Goal: Task Accomplishment & Management: Manage account settings

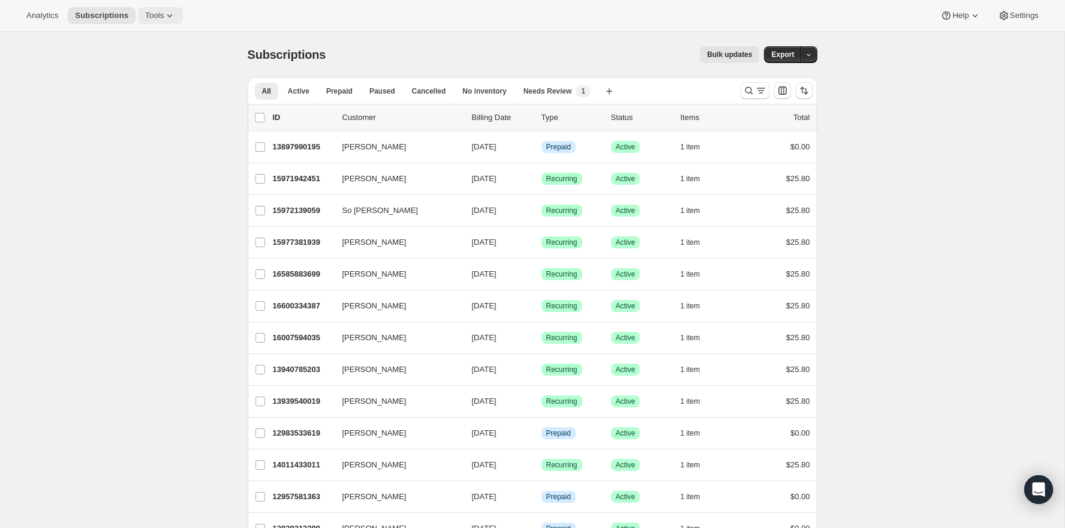
click at [174, 20] on icon at bounding box center [170, 16] width 12 height 12
click at [140, 82] on span "Bundles" at bounding box center [129, 81] width 28 height 9
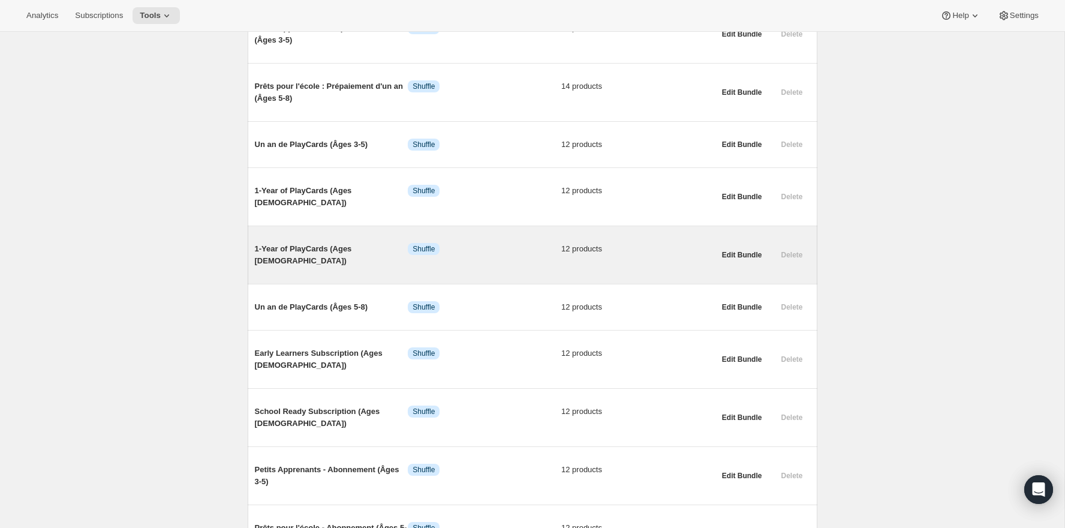
scroll to position [281, 0]
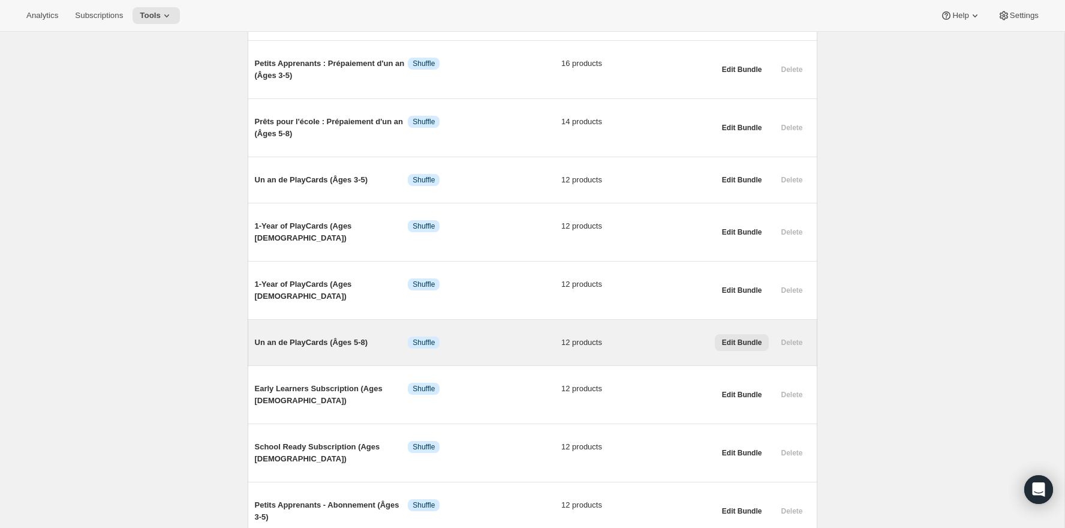
click at [739, 338] on span "Edit Bundle" at bounding box center [742, 343] width 40 height 10
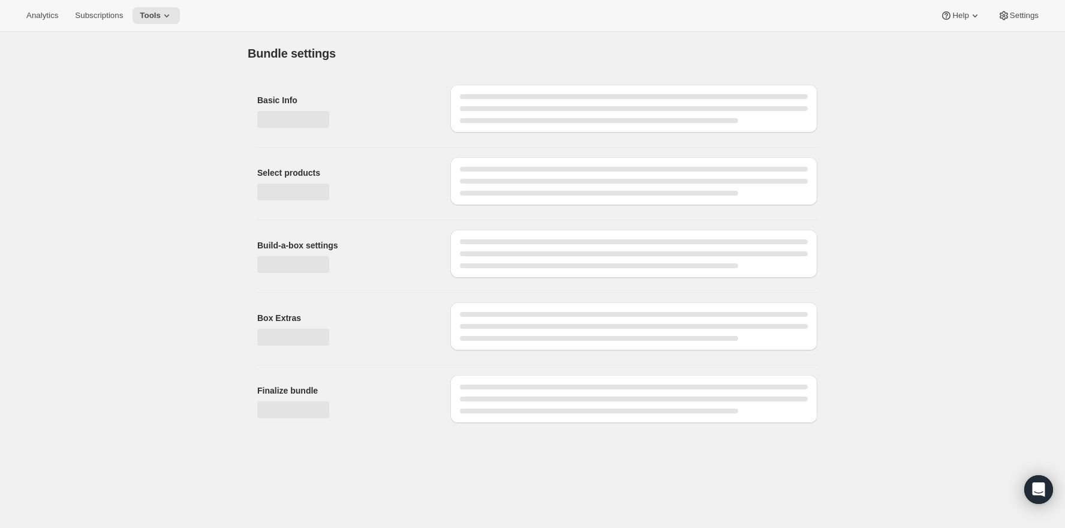
type input "Un an de PlayCards (Âges 5-8)"
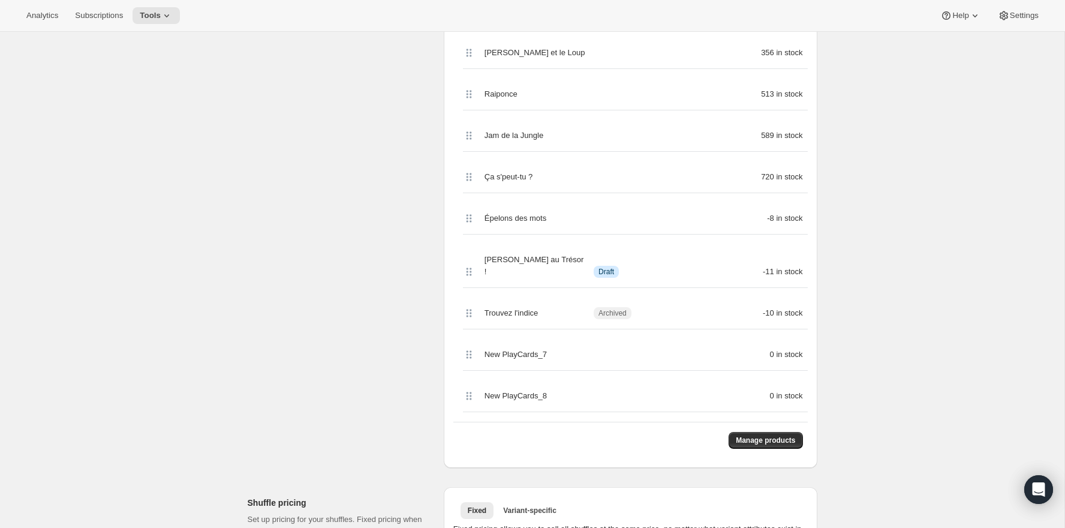
scroll to position [423, 0]
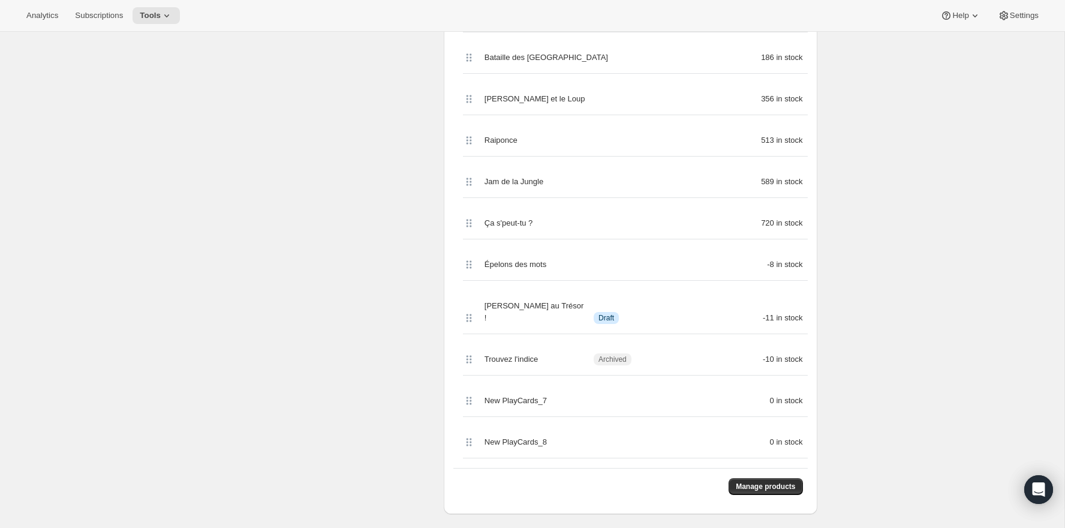
click at [534, 253] on div "Épelons des mots -8 in stock" at bounding box center [635, 265] width 345 height 32
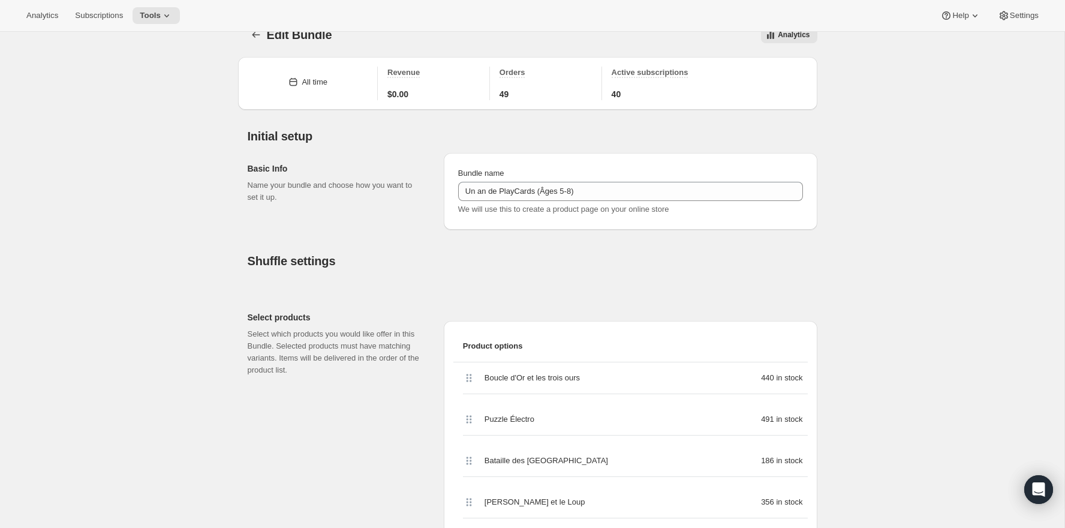
scroll to position [0, 0]
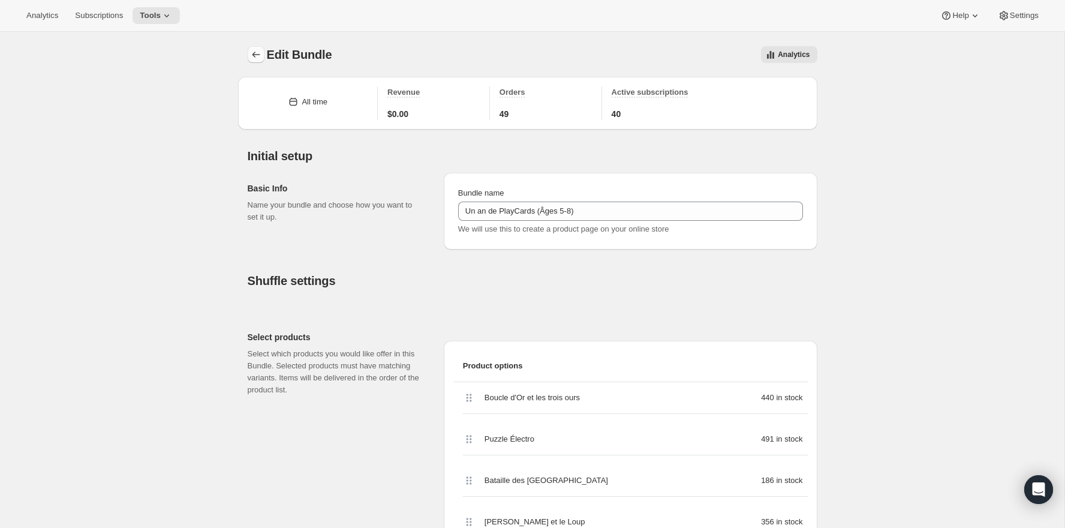
click at [258, 61] on button "Bundles" at bounding box center [256, 54] width 17 height 17
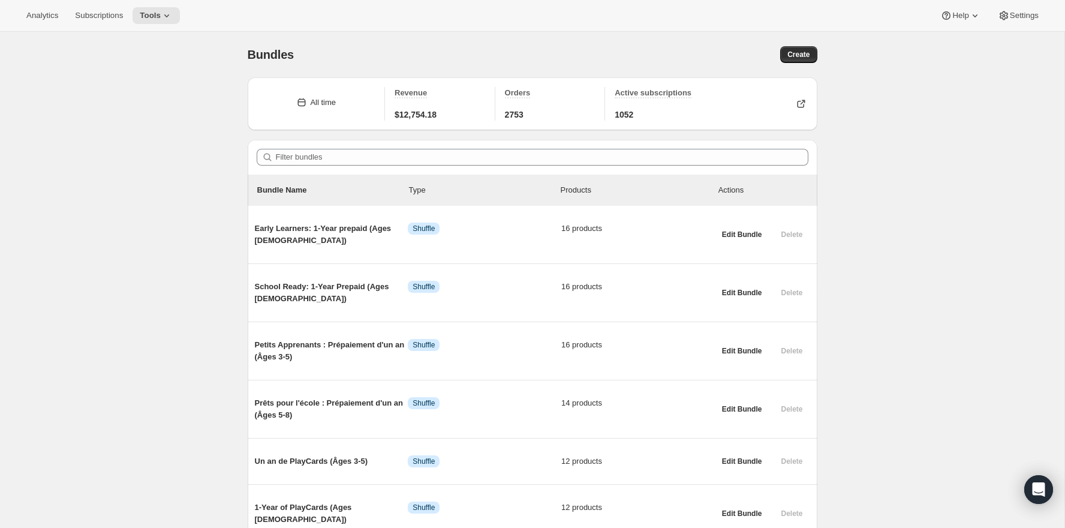
scroll to position [119, 0]
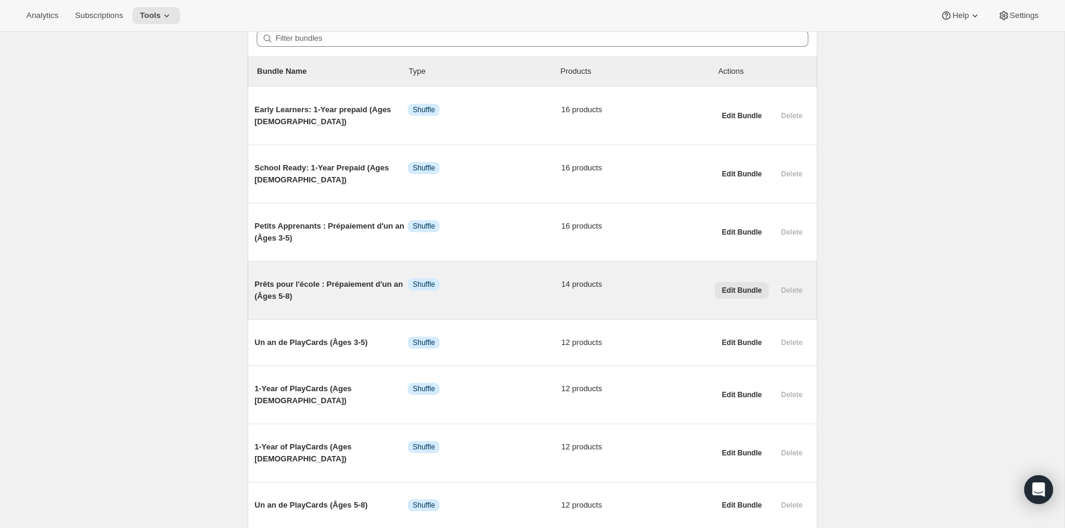
click at [735, 288] on span "Edit Bundle" at bounding box center [742, 290] width 40 height 10
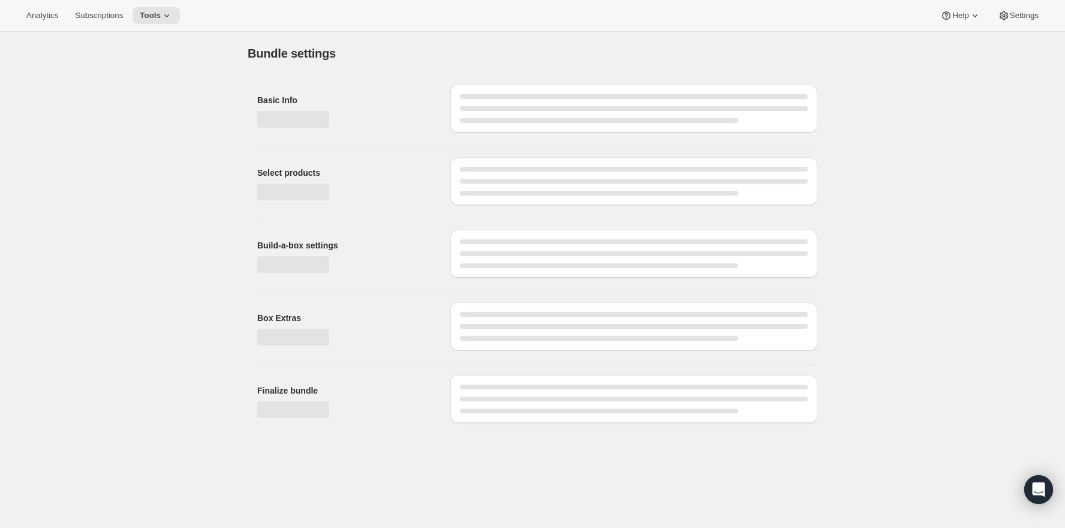
type input "Prêts pour l'école : Prépaiement d'un an (Âges 5-8)"
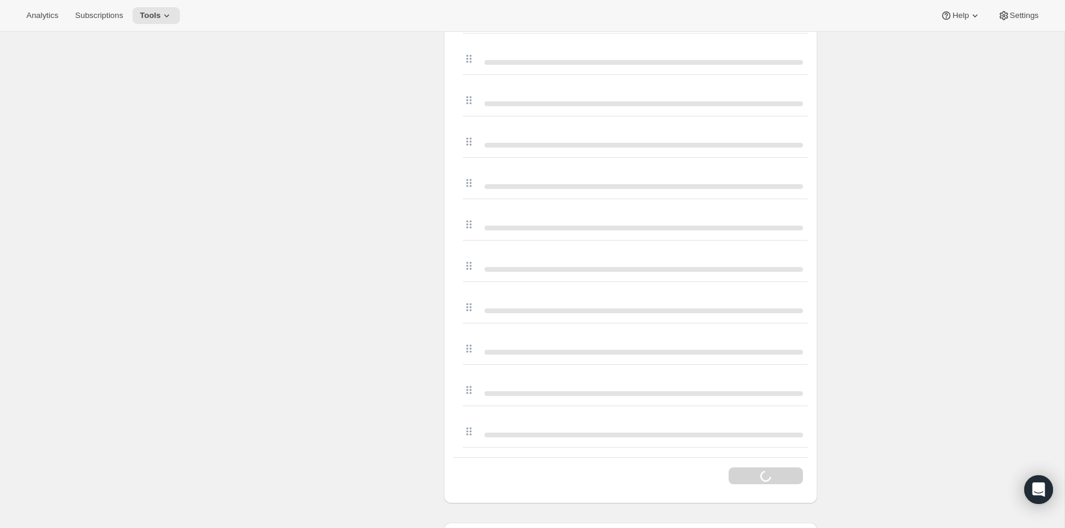
scroll to position [507, 0]
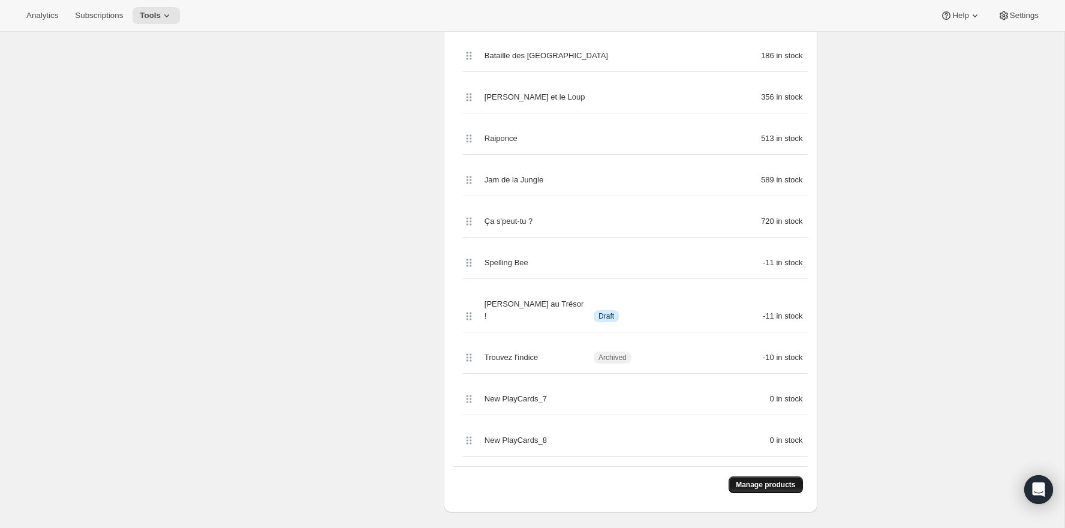
click at [774, 480] on span "Manage products" at bounding box center [765, 485] width 59 height 10
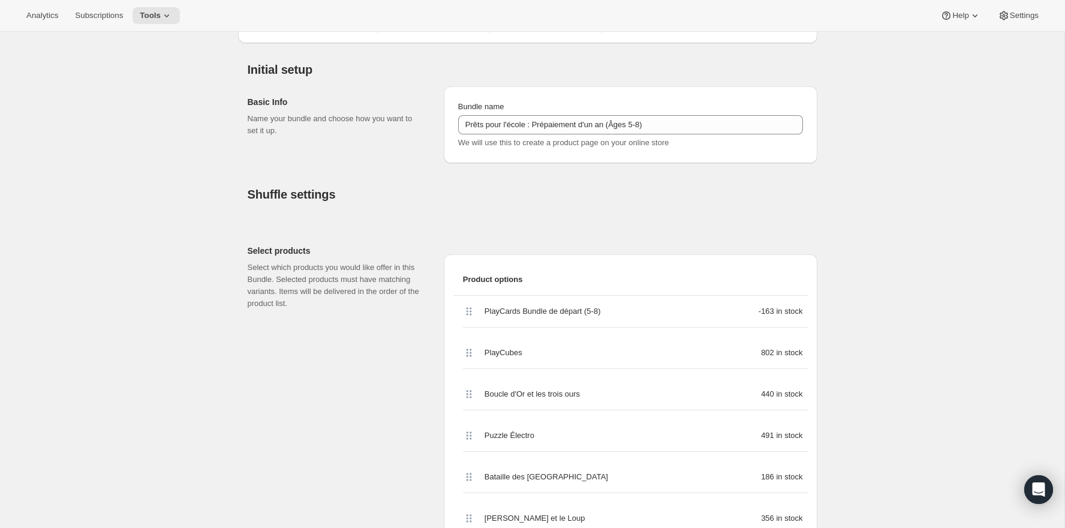
scroll to position [0, 0]
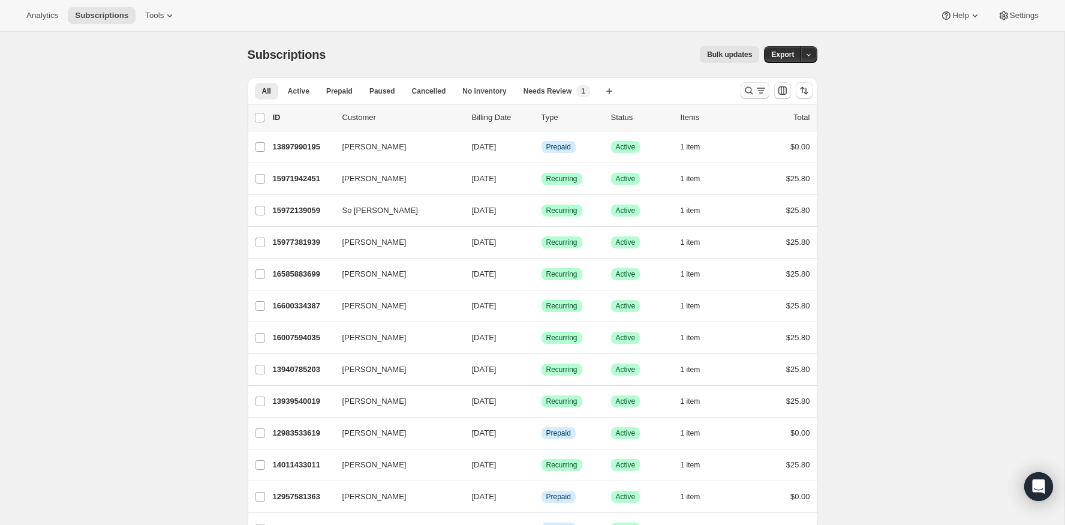
click at [755, 85] on icon "Search and filter results" at bounding box center [761, 91] width 12 height 12
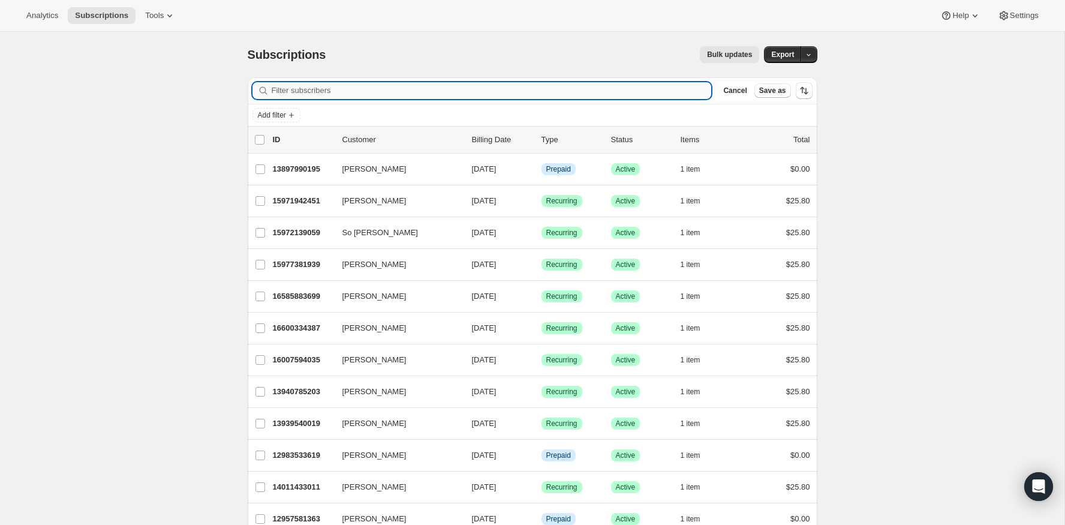
click at [624, 91] on input "Filter subscribers" at bounding box center [492, 90] width 440 height 17
type input "estelle_306@hotmail.com"
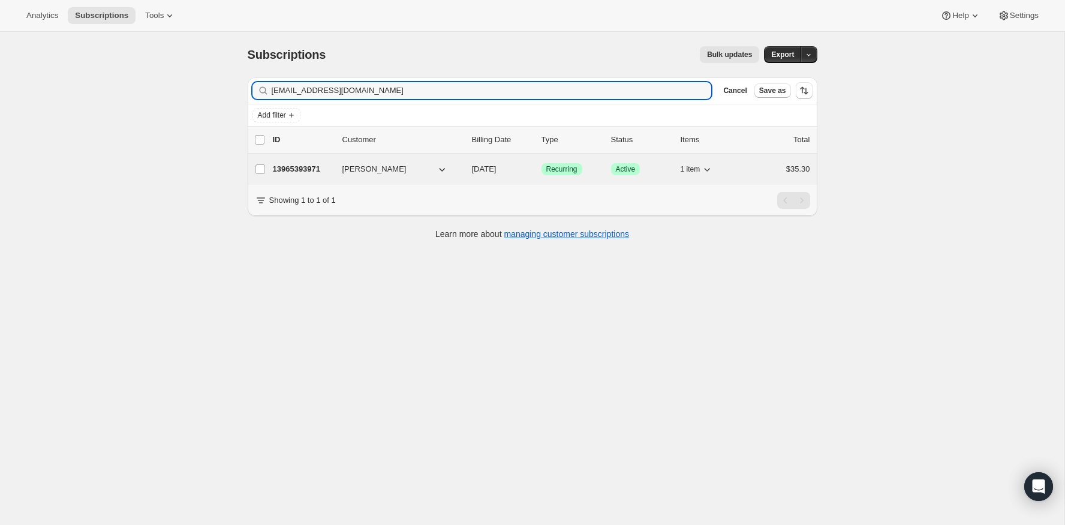
click at [311, 164] on p "13965393971" at bounding box center [303, 169] width 60 height 12
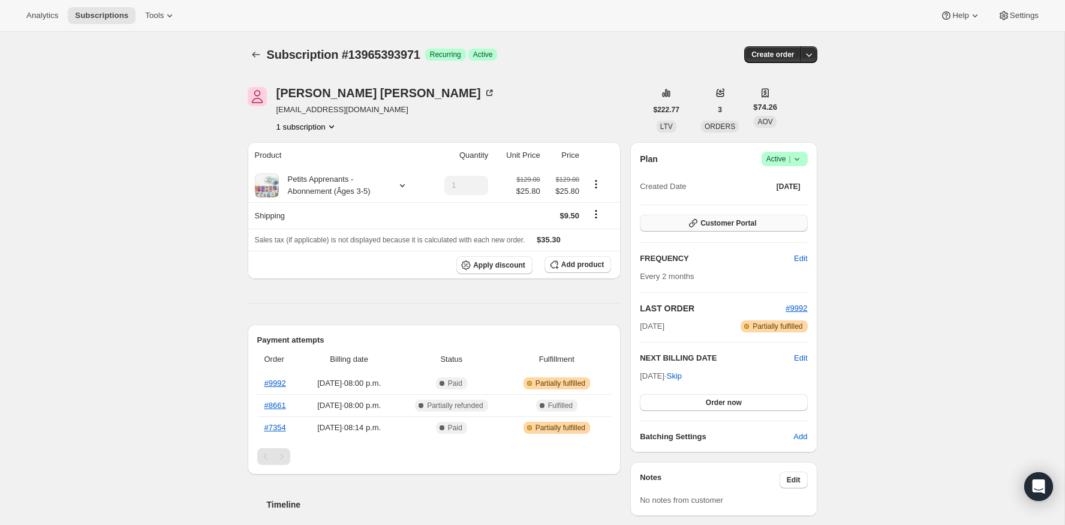
click at [744, 223] on span "Customer Portal" at bounding box center [728, 223] width 56 height 10
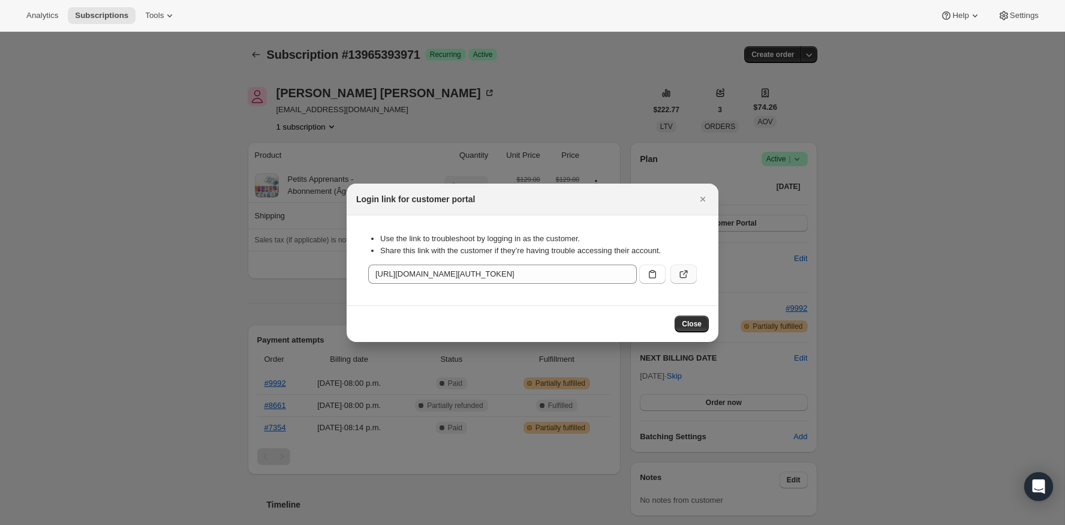
click at [685, 277] on icon ":rcc:" at bounding box center [684, 274] width 12 height 12
click at [682, 199] on div "Login link for customer portal" at bounding box center [521, 199] width 331 height 12
click at [694, 199] on button "Close" at bounding box center [702, 199] width 17 height 17
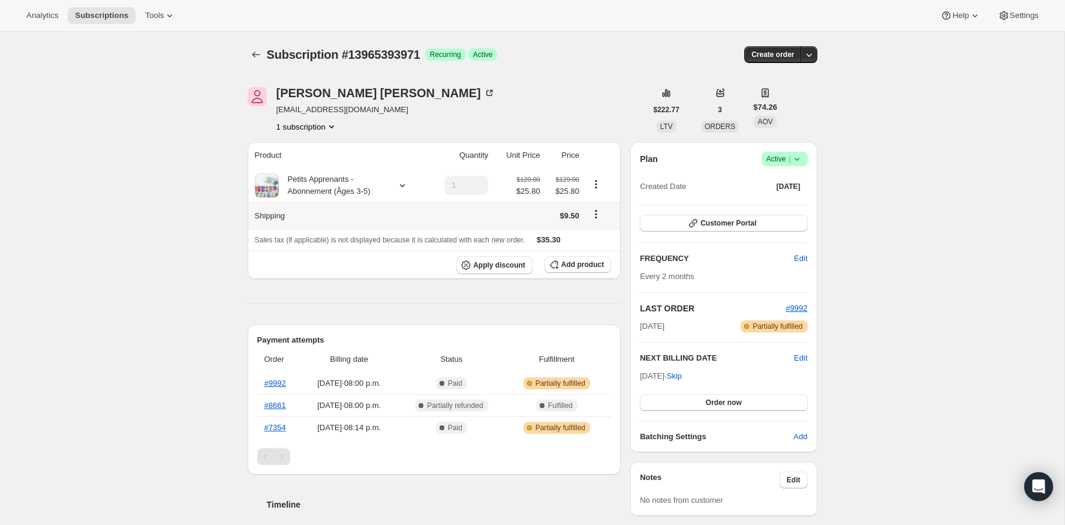
click at [590, 209] on icon "Shipping actions" at bounding box center [596, 214] width 12 height 12
click at [594, 236] on span "Edit shipping rate" at bounding box center [594, 237] width 60 height 9
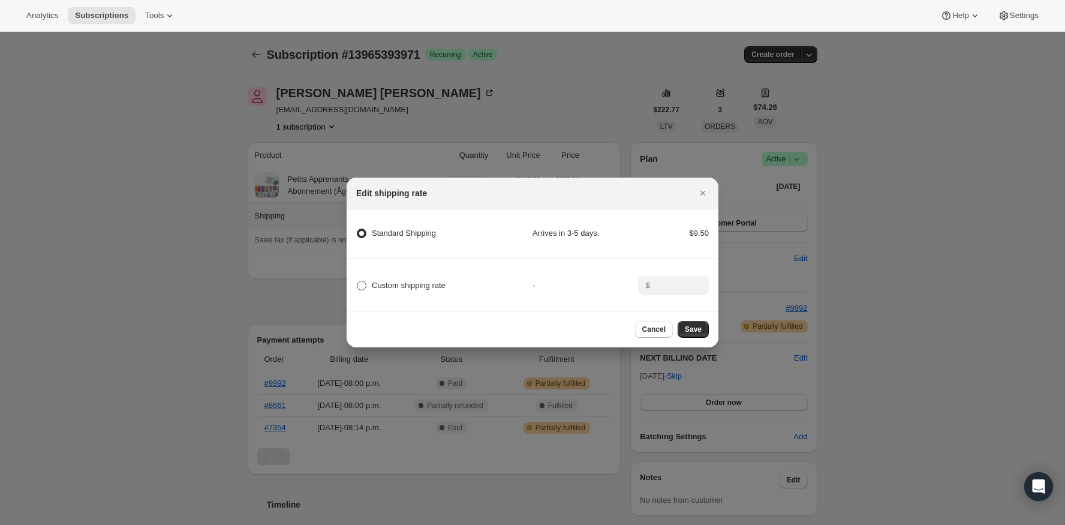
click at [407, 284] on span "Custom shipping rate" at bounding box center [409, 285] width 74 height 9
click at [357, 281] on input "Custom shipping rate" at bounding box center [357, 281] width 1 height 1
radio input "true"
radio Shipping "false"
click at [687, 291] on input ":rbh:" at bounding box center [672, 285] width 37 height 19
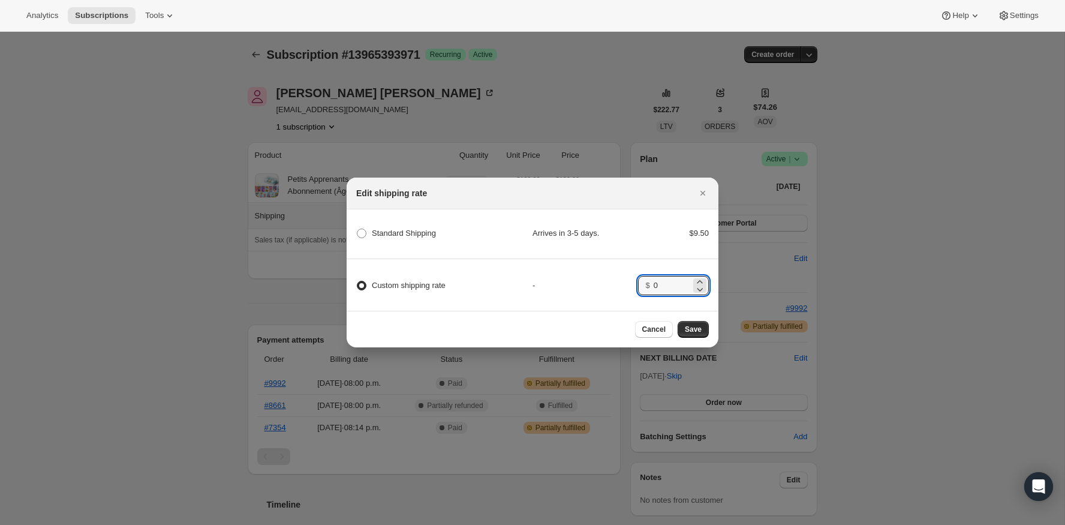
type input "0"
click at [685, 312] on div "Cancel Save" at bounding box center [533, 329] width 372 height 37
click at [686, 336] on button "Save" at bounding box center [693, 329] width 31 height 17
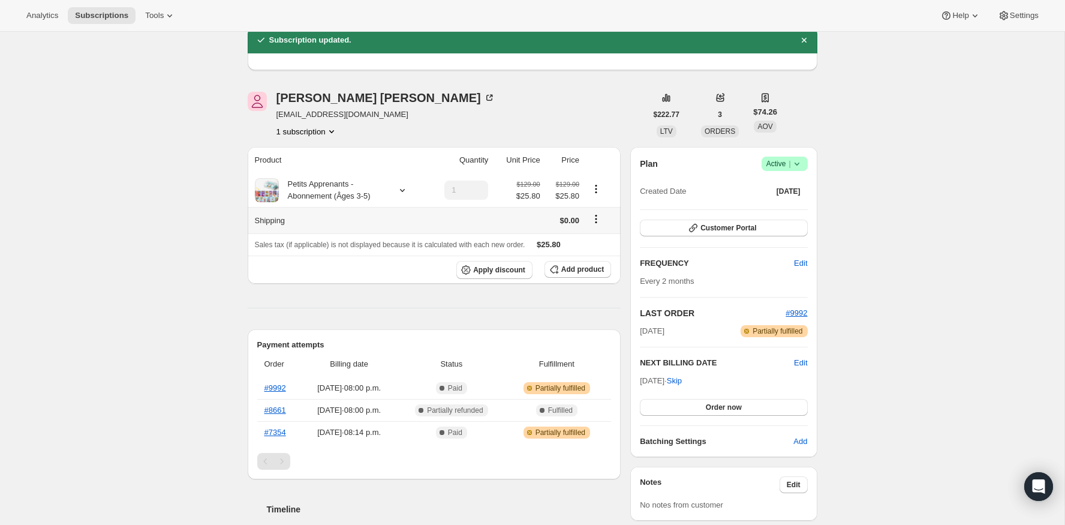
scroll to position [70, 0]
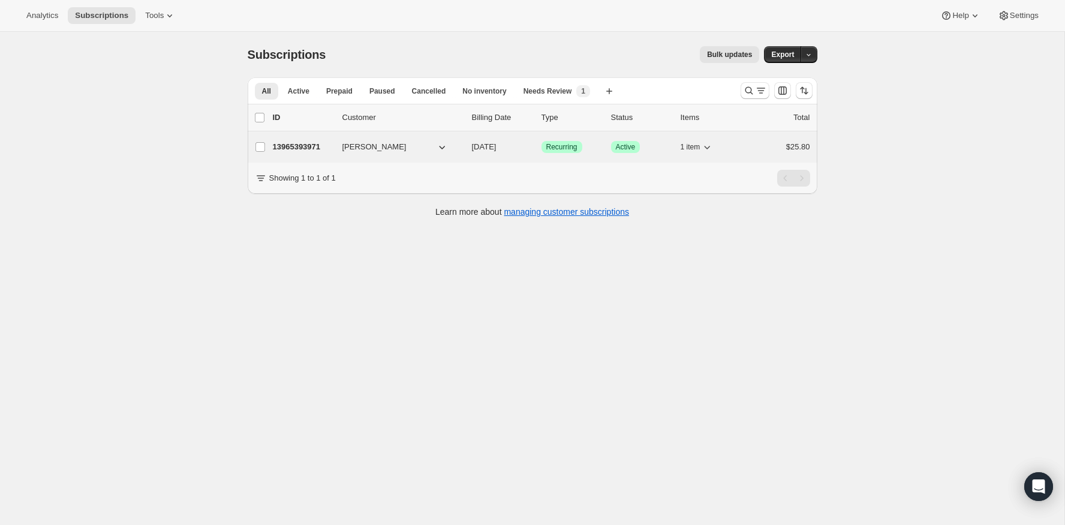
click at [305, 144] on p "13965393971" at bounding box center [303, 147] width 60 height 12
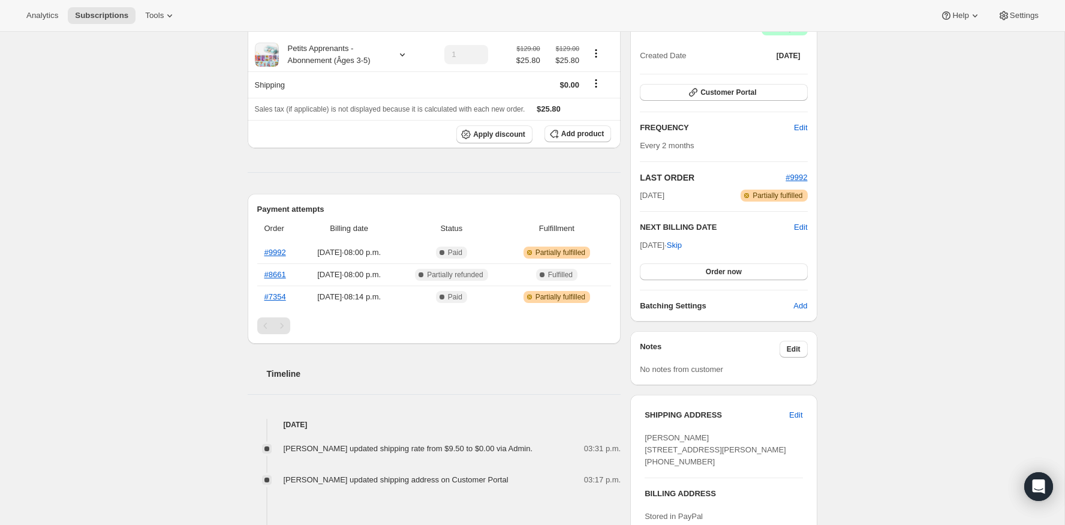
scroll to position [92, 0]
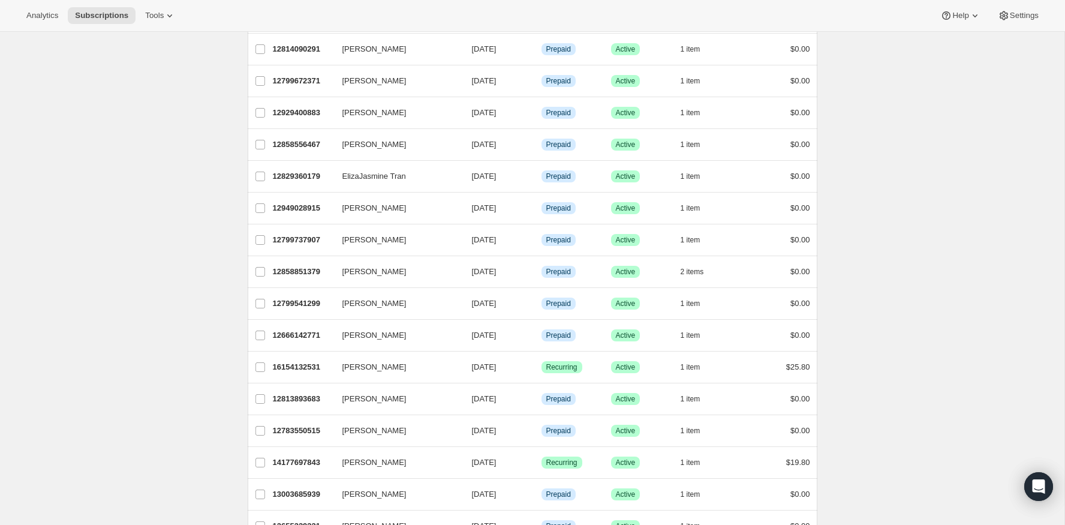
scroll to position [1252, 0]
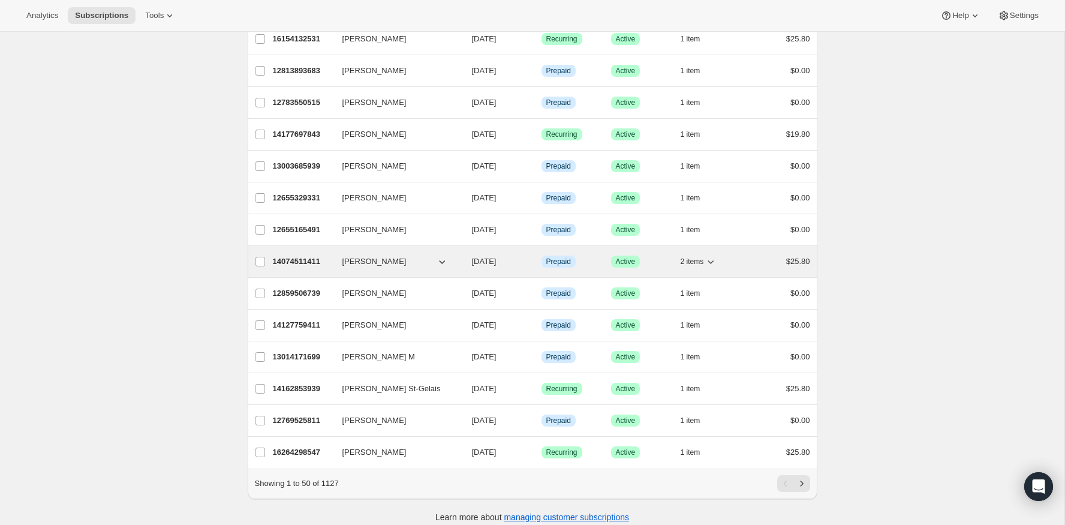
click at [286, 255] on p "14074511411" at bounding box center [303, 261] width 60 height 12
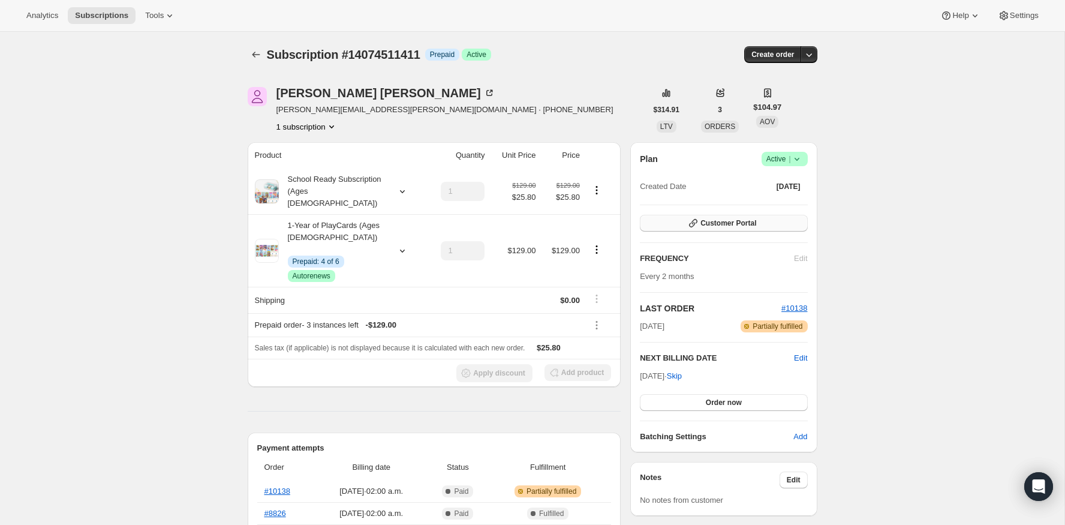
click at [701, 229] on button "Customer Portal" at bounding box center [723, 223] width 167 height 17
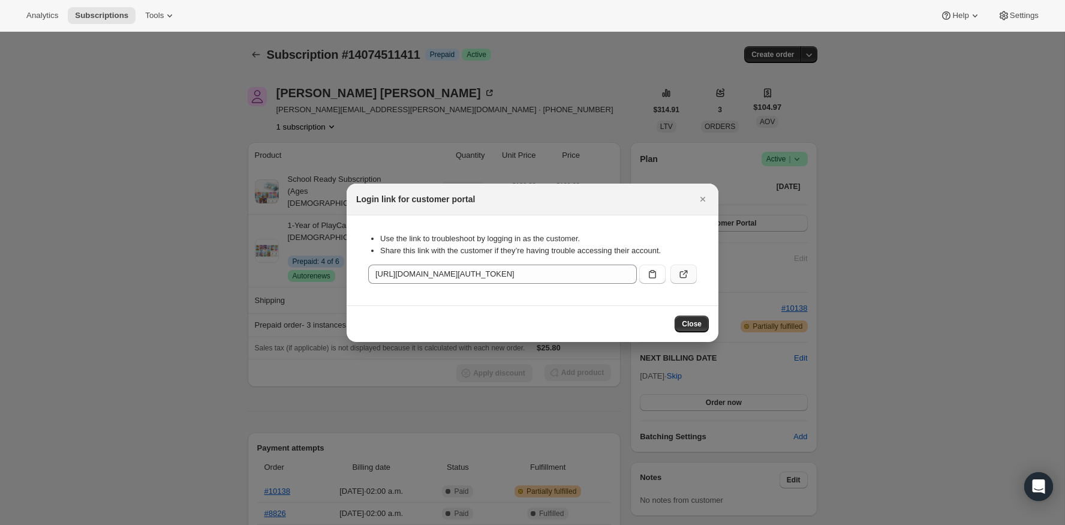
click at [685, 270] on icon ":rc7:" at bounding box center [685, 272] width 5 height 5
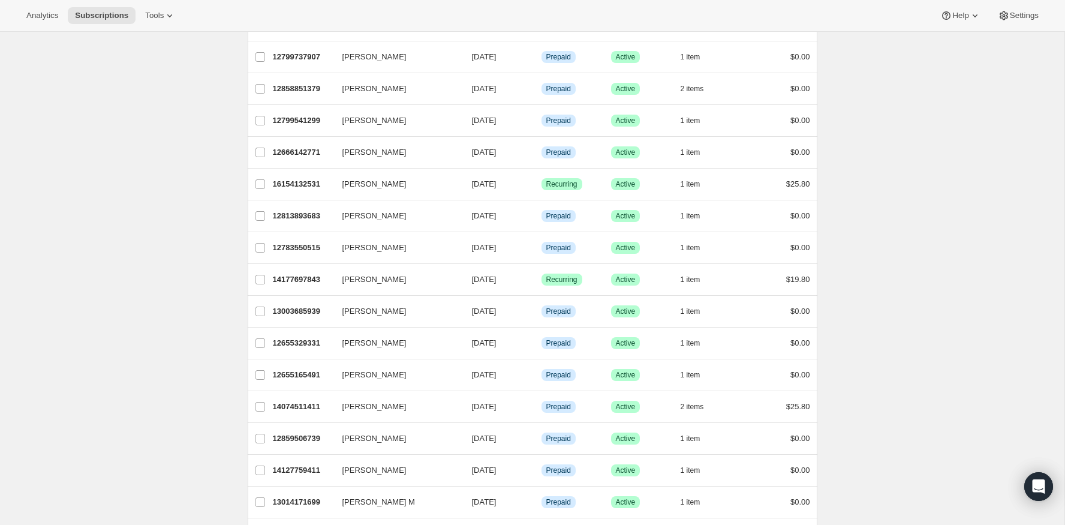
scroll to position [1252, 0]
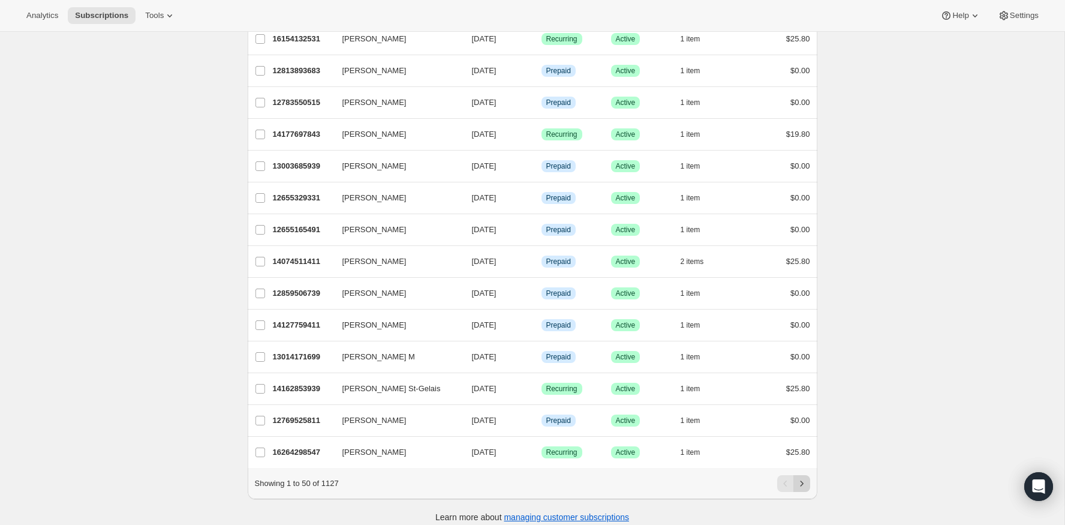
click at [803, 477] on icon "Next" at bounding box center [802, 483] width 12 height 12
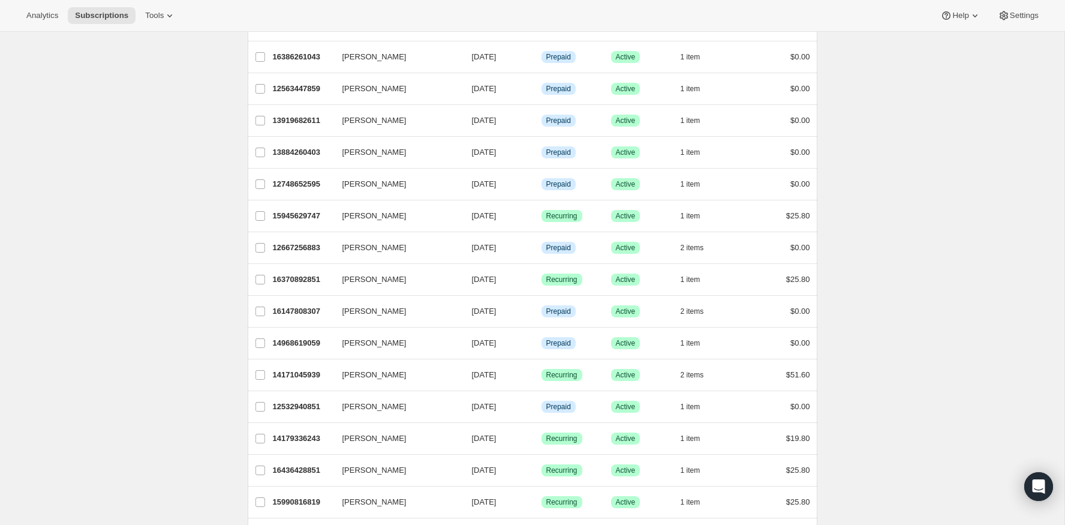
scroll to position [586, 0]
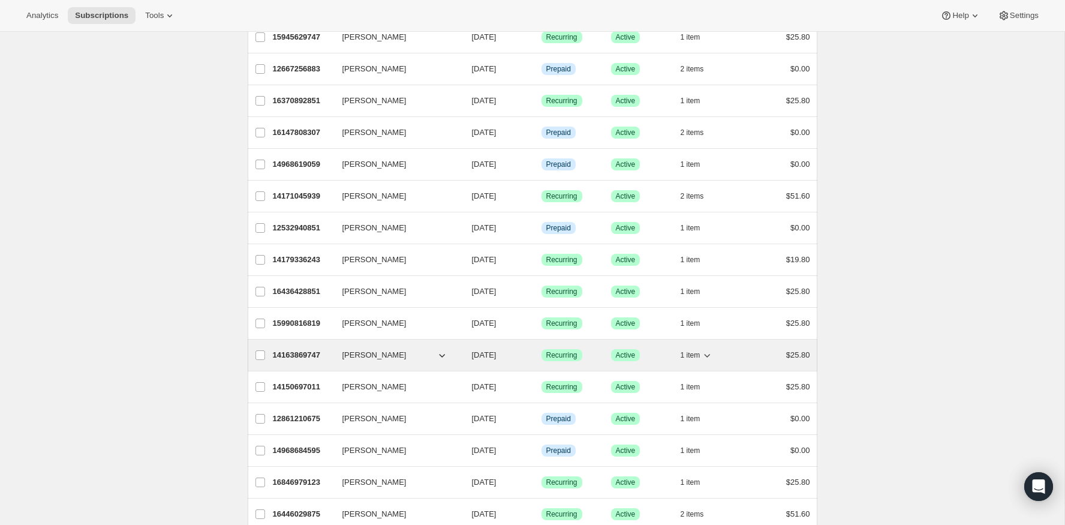
click at [287, 351] on p "14163869747" at bounding box center [303, 355] width 60 height 12
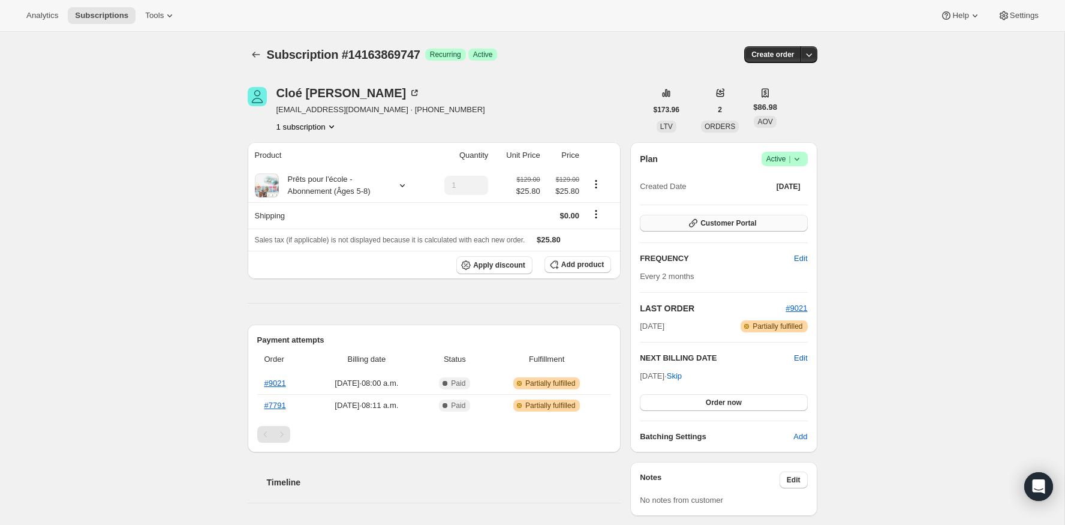
click at [724, 220] on span "Customer Portal" at bounding box center [728, 223] width 56 height 10
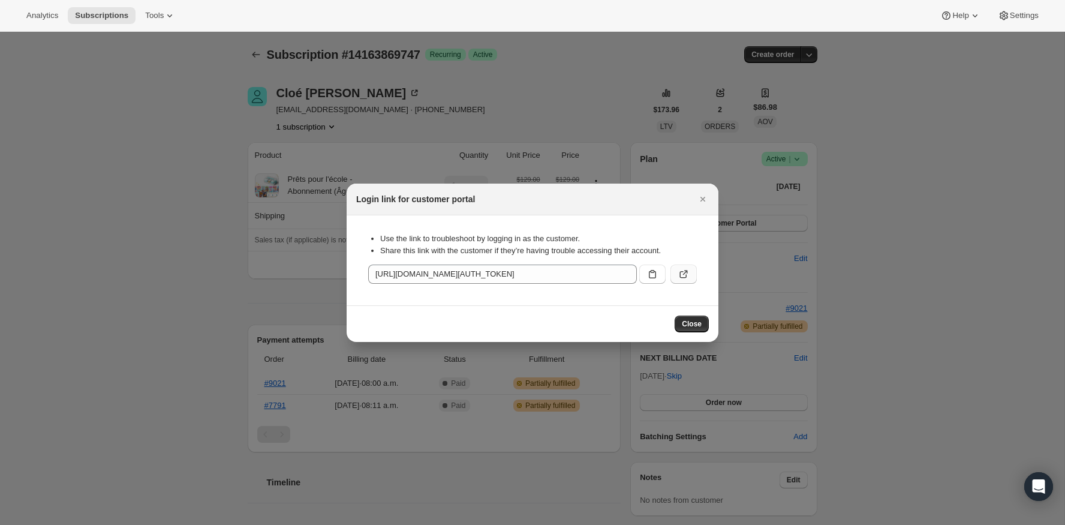
click at [686, 264] on button ":rpc:" at bounding box center [683, 273] width 26 height 19
click at [700, 198] on icon "Close" at bounding box center [703, 199] width 12 height 12
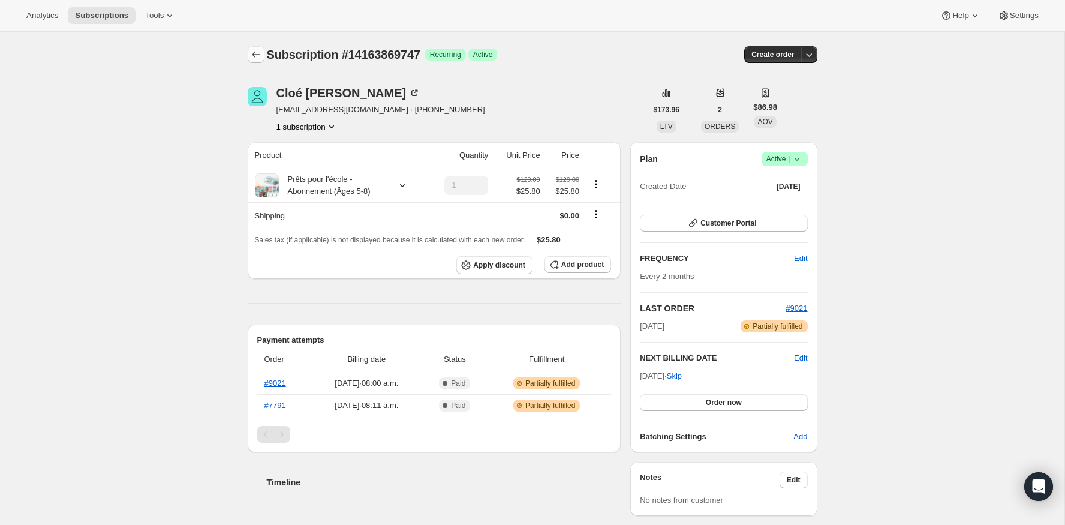
click at [251, 53] on icon "Subscriptions" at bounding box center [256, 55] width 12 height 12
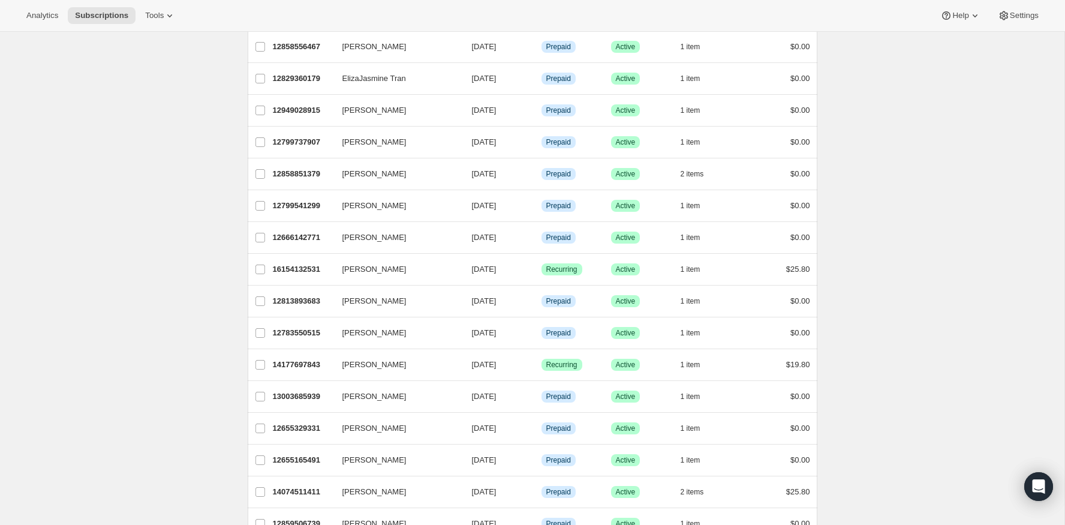
scroll to position [1252, 0]
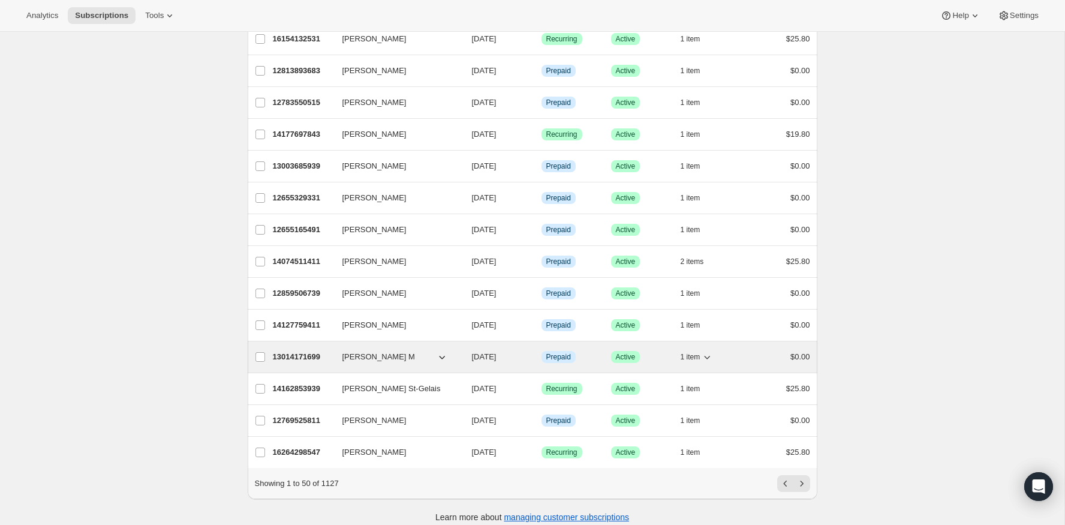
click at [302, 351] on p "13014171699" at bounding box center [303, 357] width 60 height 12
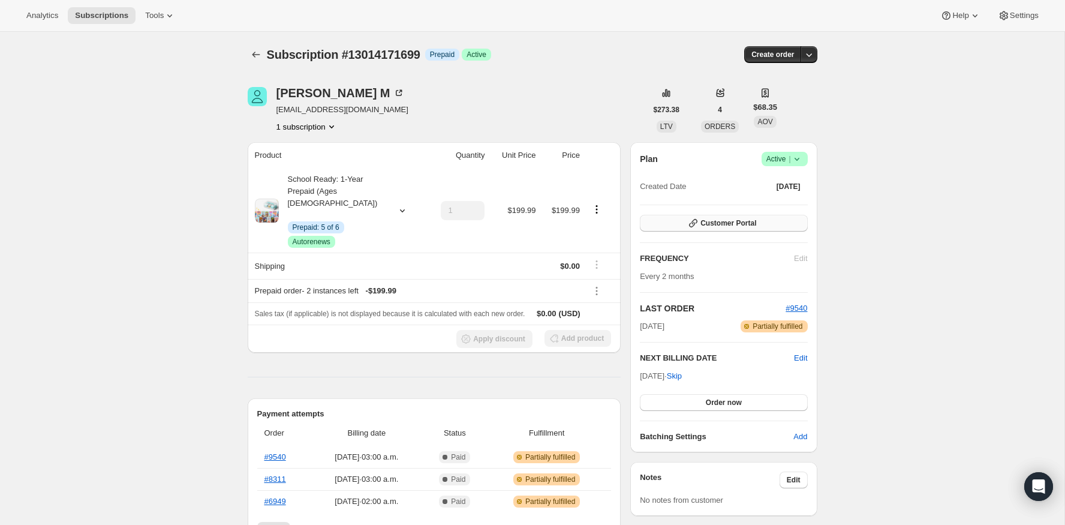
click at [745, 215] on button "Customer Portal" at bounding box center [723, 223] width 167 height 17
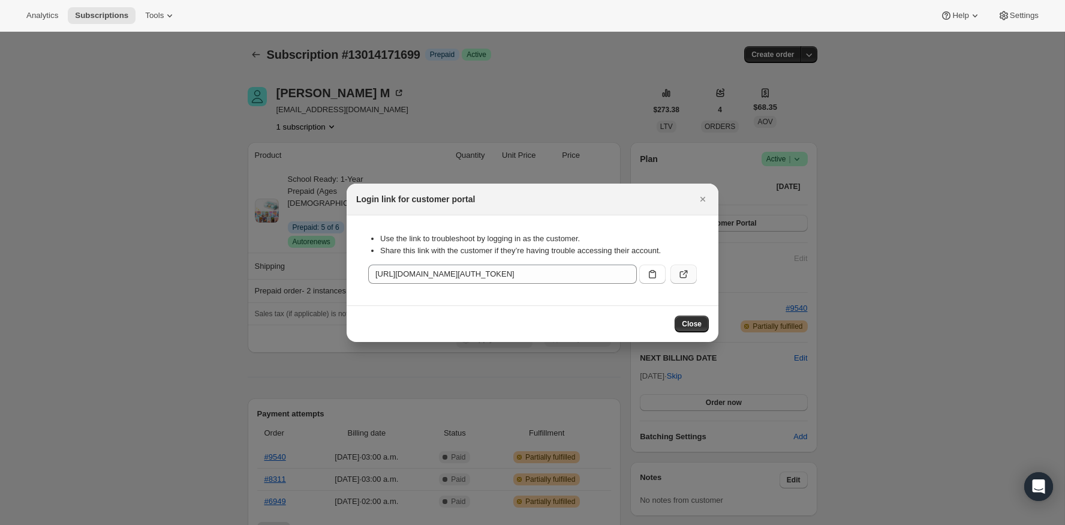
click at [690, 273] on button ":r16c:" at bounding box center [683, 273] width 26 height 19
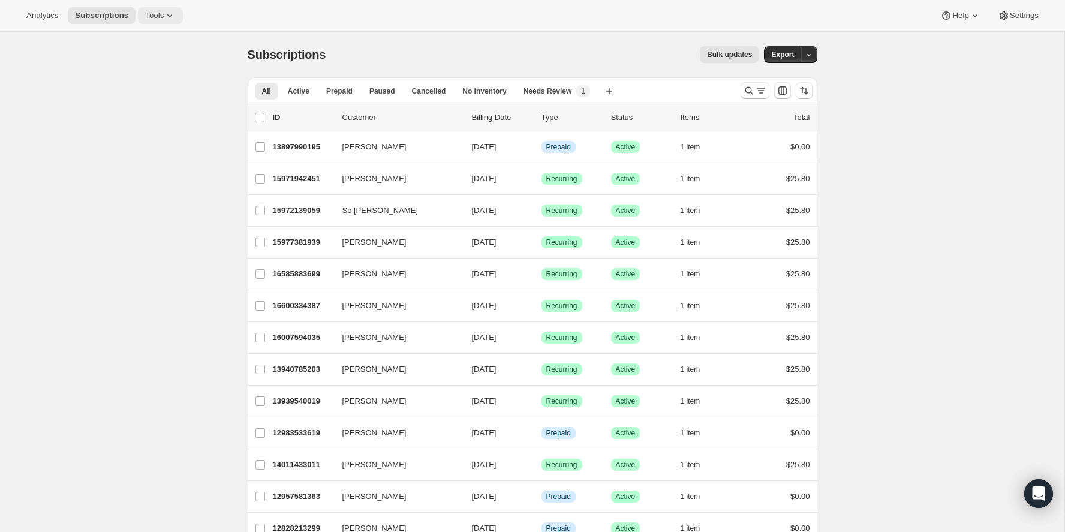
click at [151, 8] on button "Tools" at bounding box center [160, 15] width 45 height 17
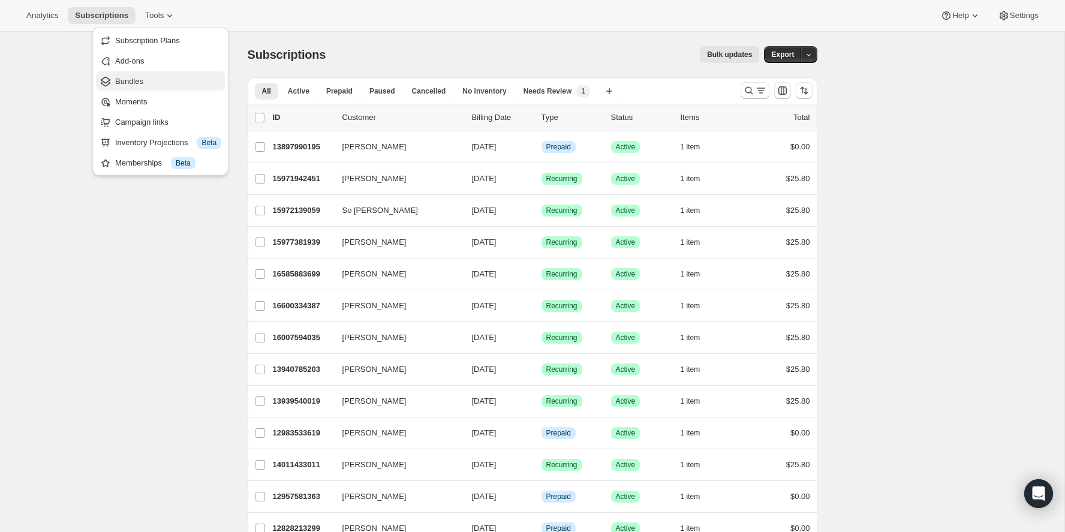
click at [136, 79] on span "Bundles" at bounding box center [129, 81] width 28 height 9
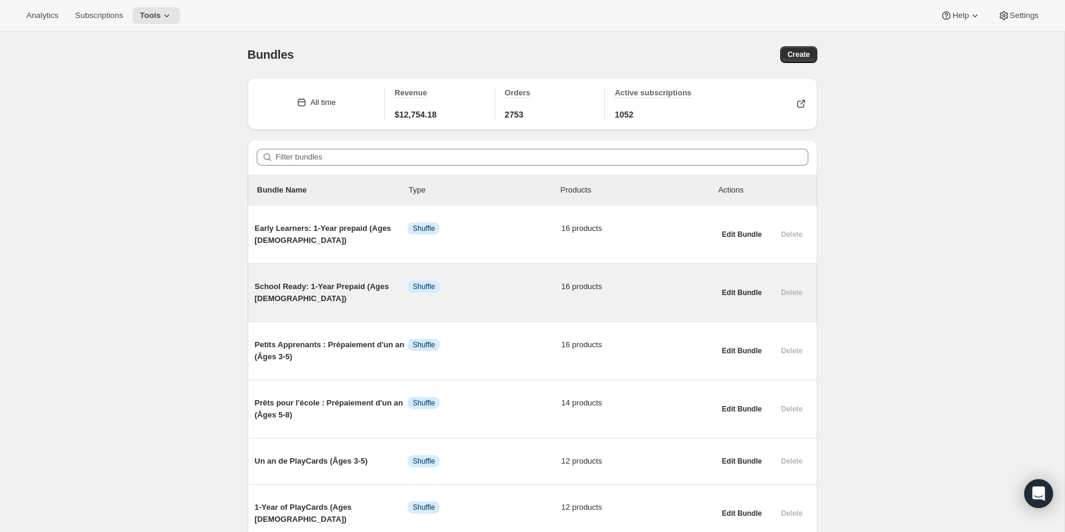
scroll to position [65, 0]
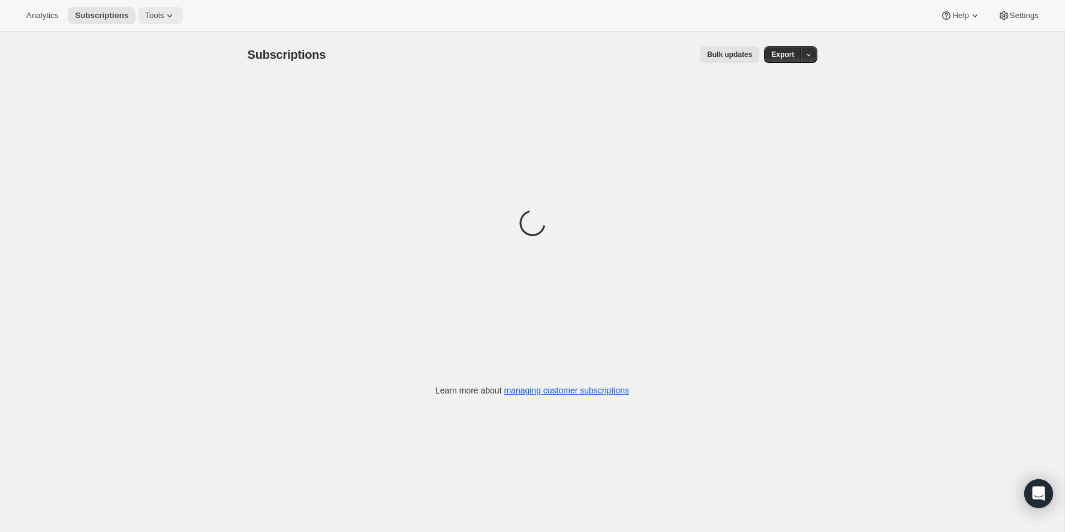
click at [153, 10] on button "Tools" at bounding box center [160, 15] width 45 height 17
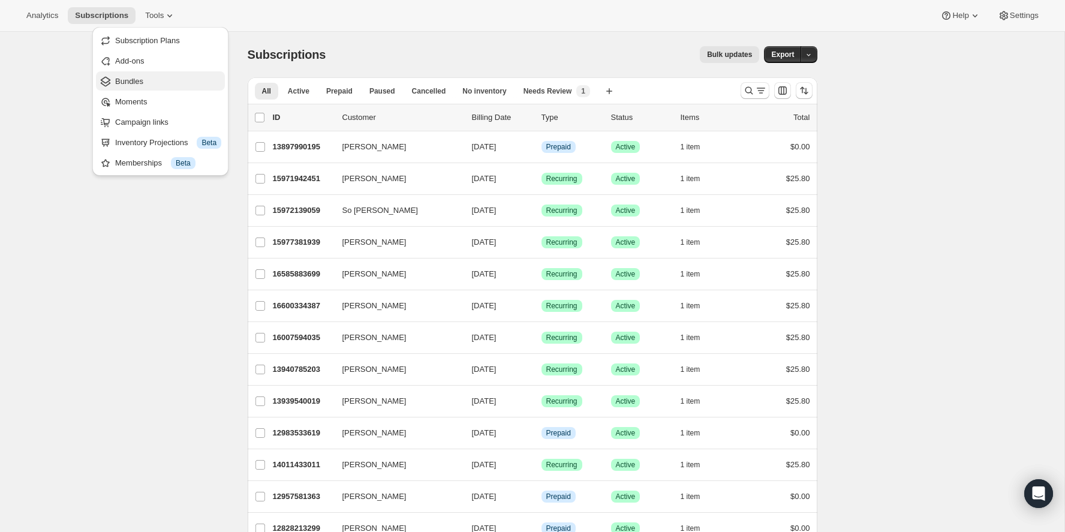
click at [146, 81] on span "Bundles" at bounding box center [168, 82] width 106 height 12
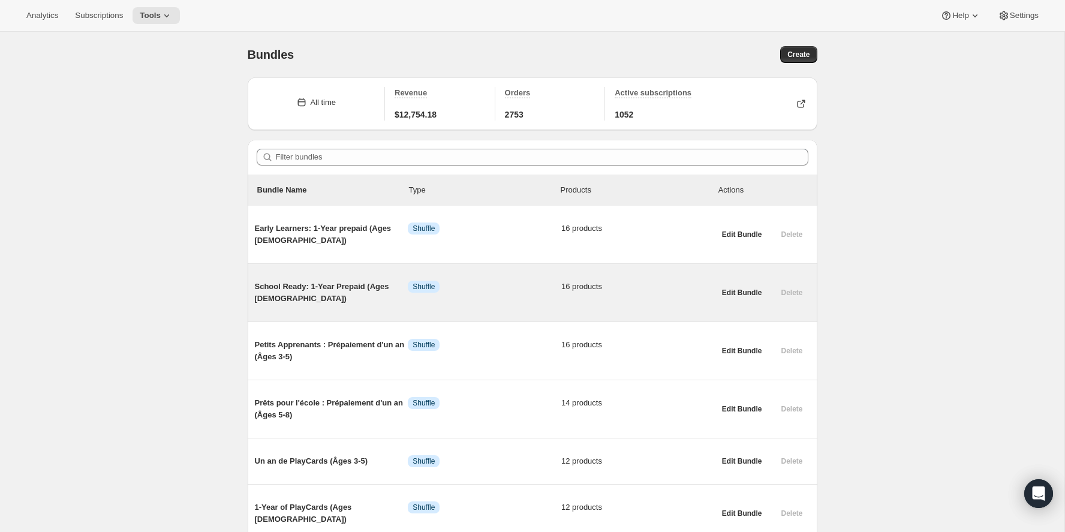
scroll to position [44, 0]
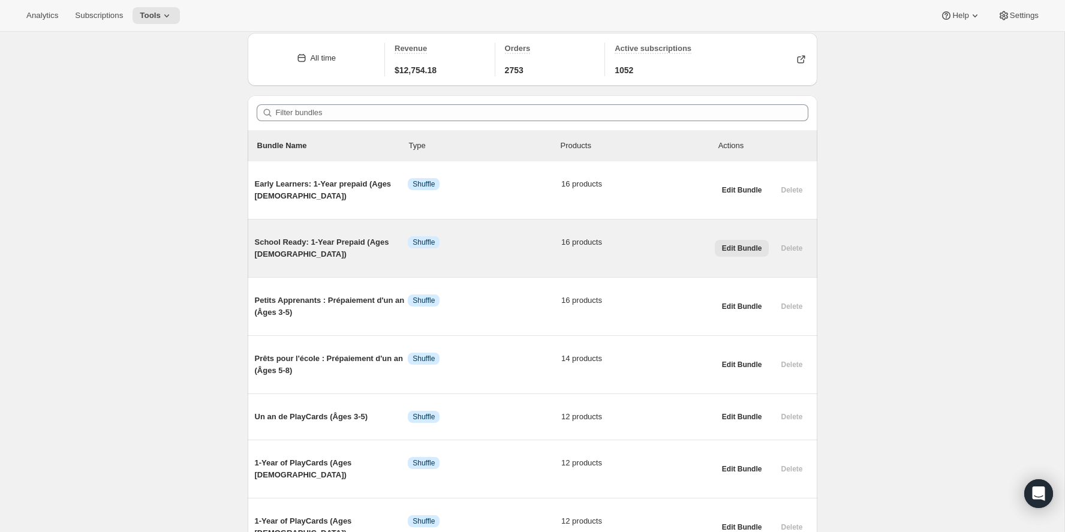
click at [735, 250] on span "Edit Bundle" at bounding box center [742, 248] width 40 height 10
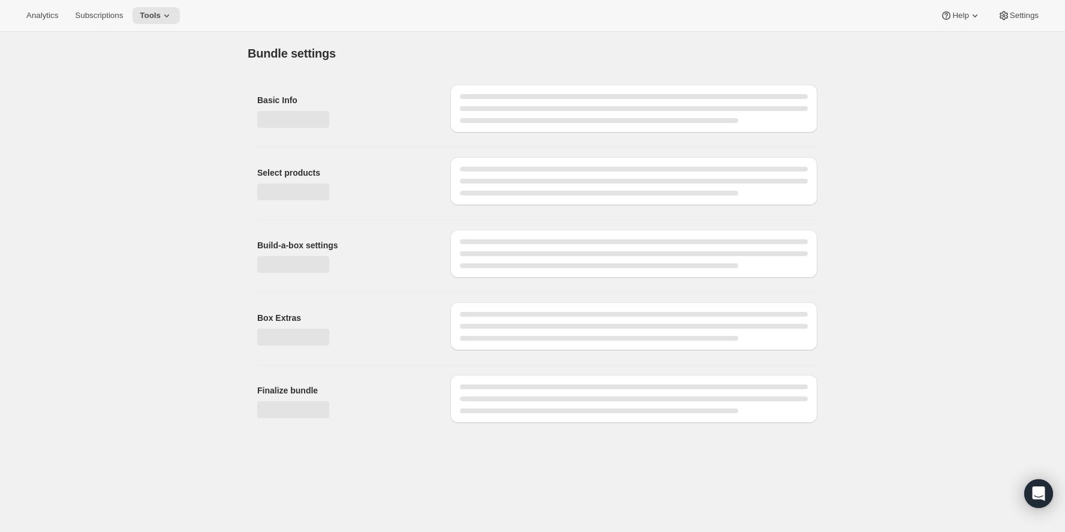
type input "School Ready: 1-Year Prepaid (Ages 5-8)"
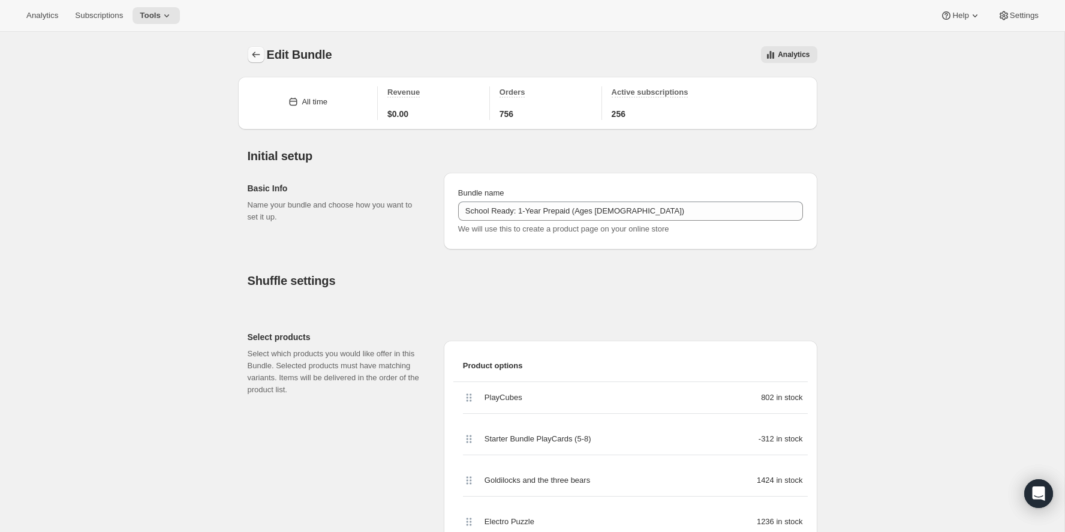
click at [248, 52] on button "Bundles" at bounding box center [256, 54] width 17 height 17
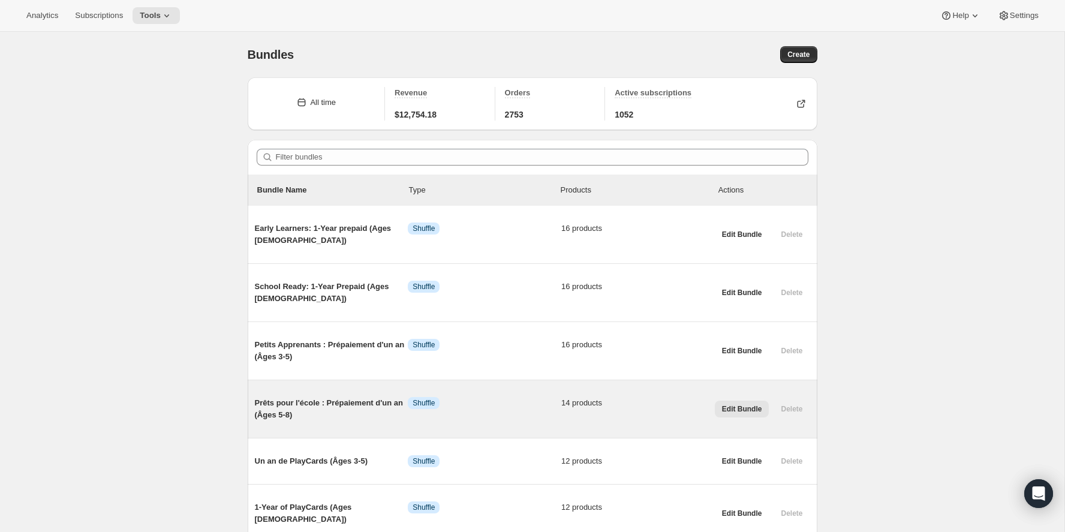
click at [743, 405] on span "Edit Bundle" at bounding box center [742, 409] width 40 height 10
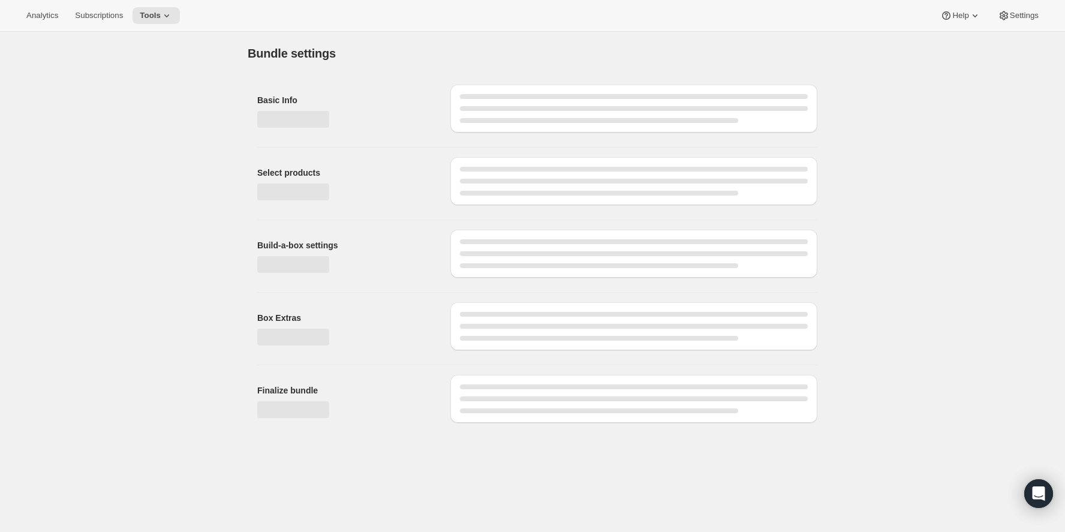
type input "Prêts pour l'école : Prépaiement d'un an (Âges 5-8)"
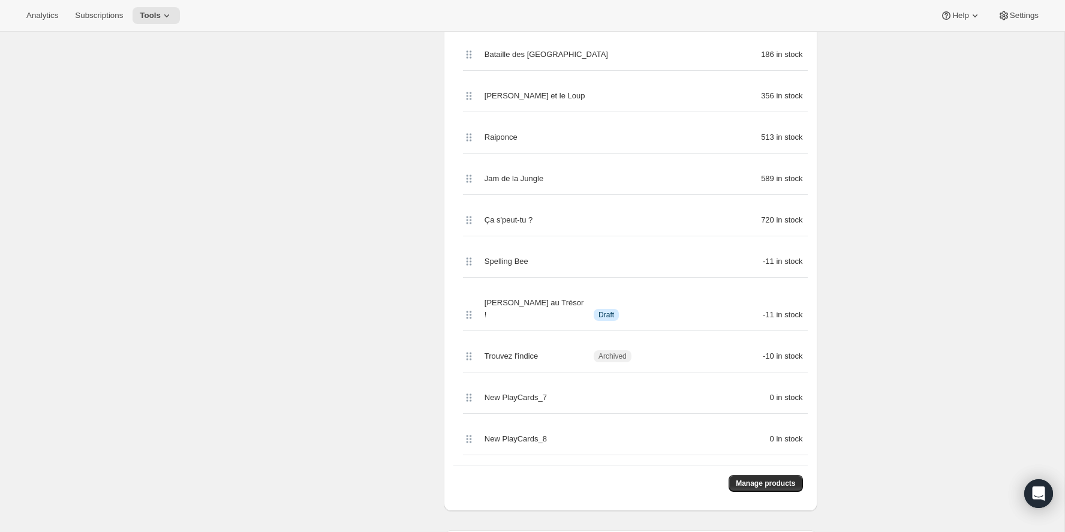
scroll to position [471, 0]
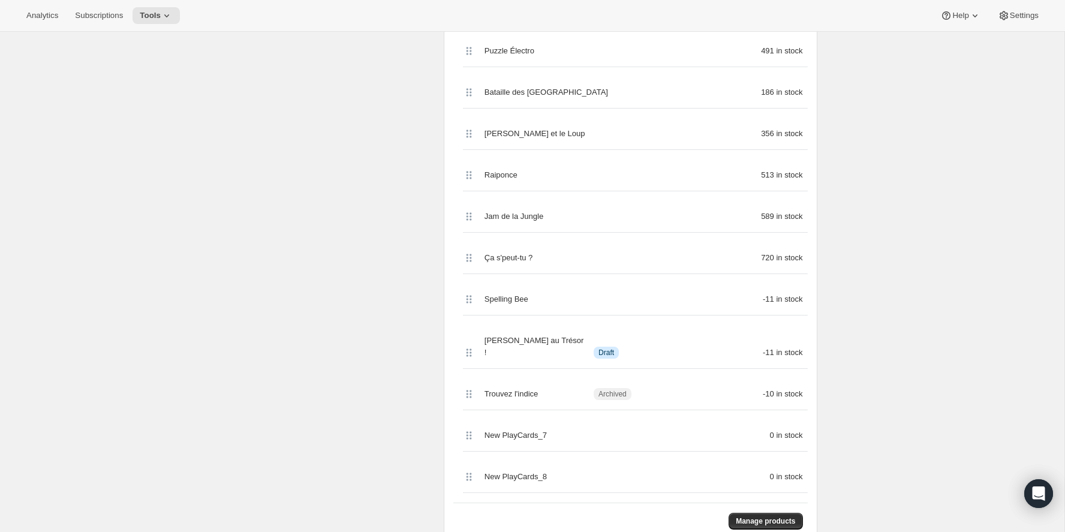
click at [498, 301] on span "Spelling Bee" at bounding box center [506, 299] width 44 height 12
click at [387, 369] on div "Select products Select which products you would like offer in this Bundle. Sele…" at bounding box center [341, 200] width 186 height 698
click at [786, 516] on span "Manage products" at bounding box center [765, 521] width 59 height 10
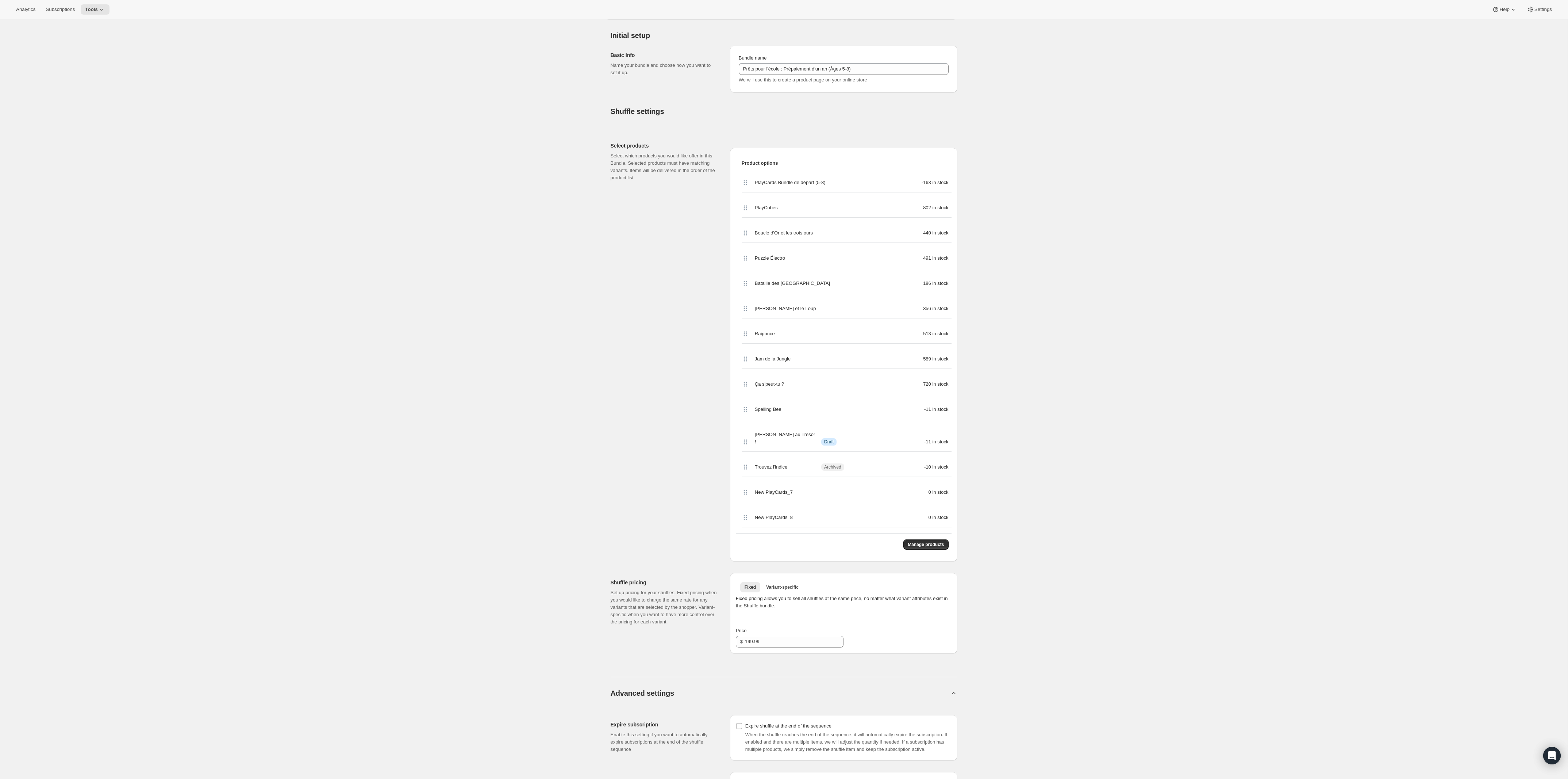
scroll to position [58, 0]
click at [648, 323] on div "Edit Bundle. This page is ready Edit Bundle Analytics More actions Analytics Al…" at bounding box center [783, 505] width 1567 height 1088
click at [648, 322] on div "Edit Bundle. This page is ready Edit Bundle Analytics More actions Analytics Al…" at bounding box center [783, 505] width 1567 height 1088
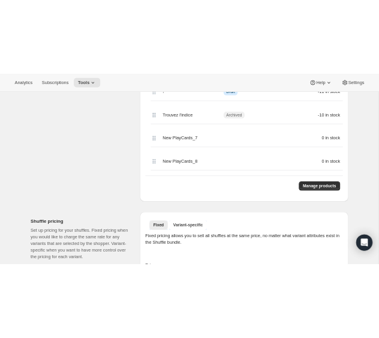
scroll to position [839, 0]
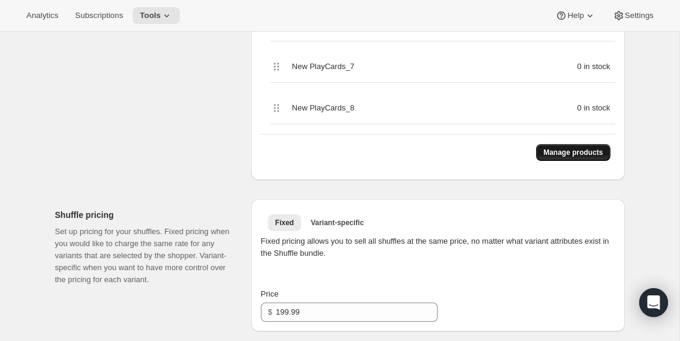
click at [544, 144] on button "Manage products" at bounding box center [573, 152] width 74 height 17
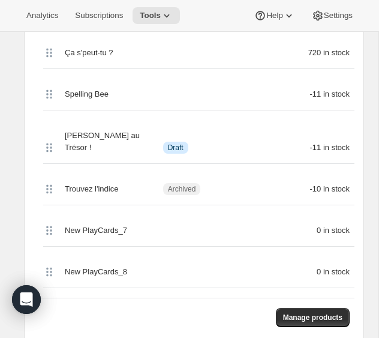
click at [86, 55] on span "Ça s'peut-tu ?" at bounding box center [89, 53] width 49 height 12
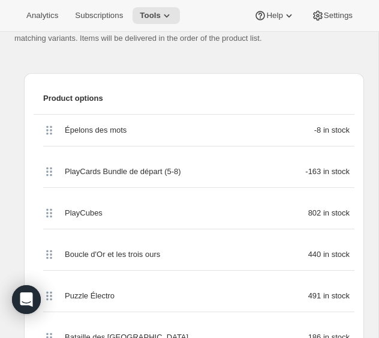
scroll to position [389, 0]
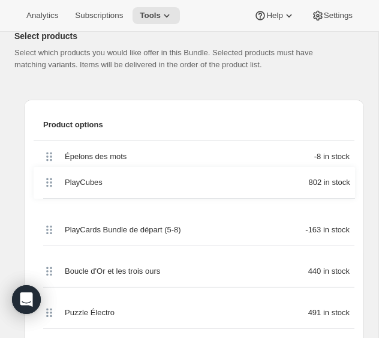
drag, startPoint x: 47, startPoint y: 241, endPoint x: 46, endPoint y: 180, distance: 60.6
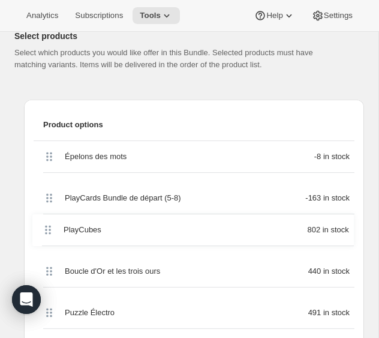
drag, startPoint x: 44, startPoint y: 193, endPoint x: 43, endPoint y: 228, distance: 35.4
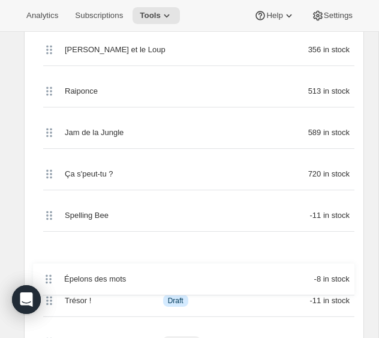
scroll to position [700, 0]
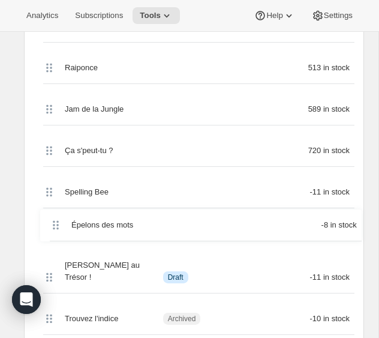
drag, startPoint x: 47, startPoint y: 194, endPoint x: 53, endPoint y: 224, distance: 30.7
click at [53, 224] on div "Épelons des mots -8 in stock PlayCards Bundle de départ (5-8) -163 in stock Pla…" at bounding box center [194, 115] width 321 height 623
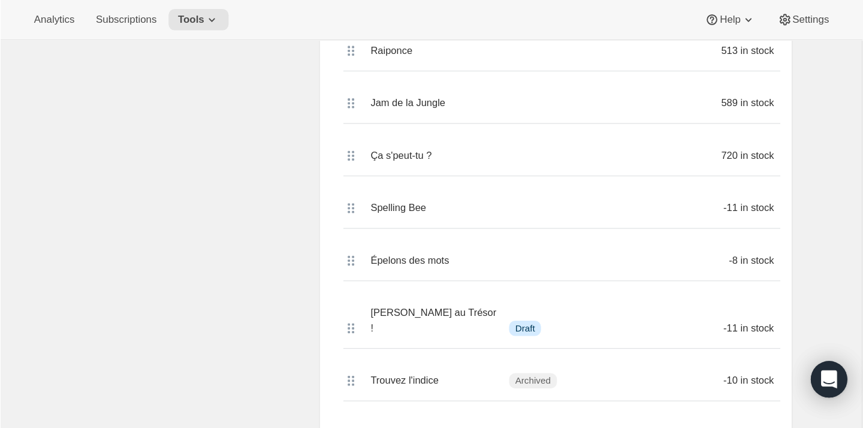
scroll to position [648, 0]
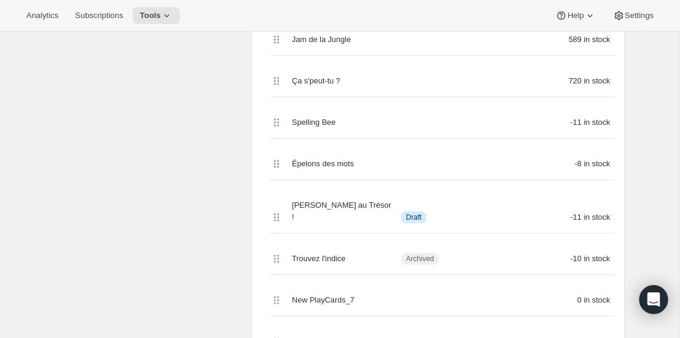
click at [85, 187] on div "Select products Select which products you would like offer in this Bundle. Sele…" at bounding box center [148, 43] width 186 height 739
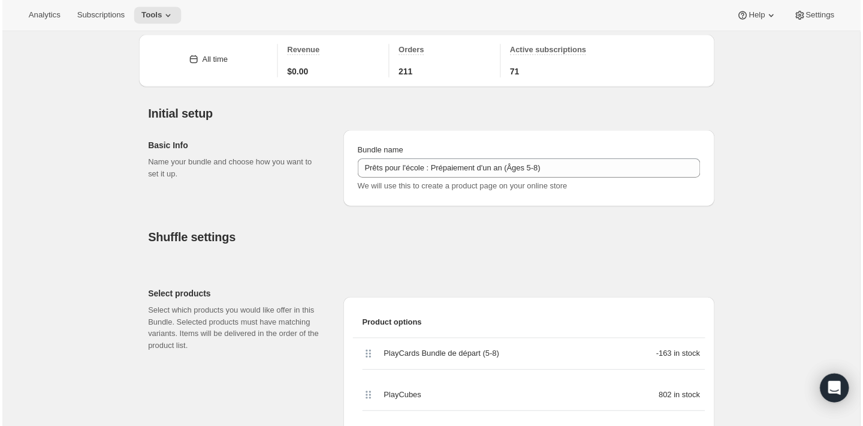
scroll to position [26, 0]
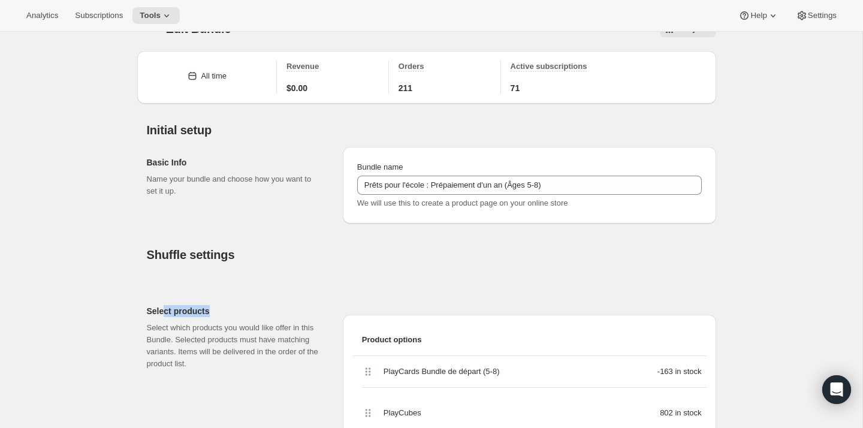
drag, startPoint x: 210, startPoint y: 307, endPoint x: 167, endPoint y: 306, distance: 43.8
click at [167, 306] on h2 "Select products" at bounding box center [235, 311] width 177 height 12
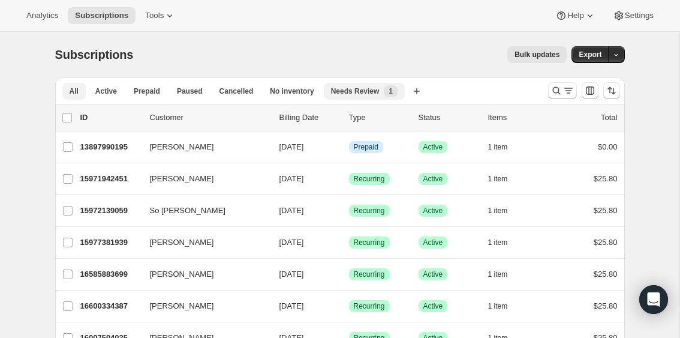
click at [371, 92] on span "Needs Review" at bounding box center [355, 91] width 49 height 10
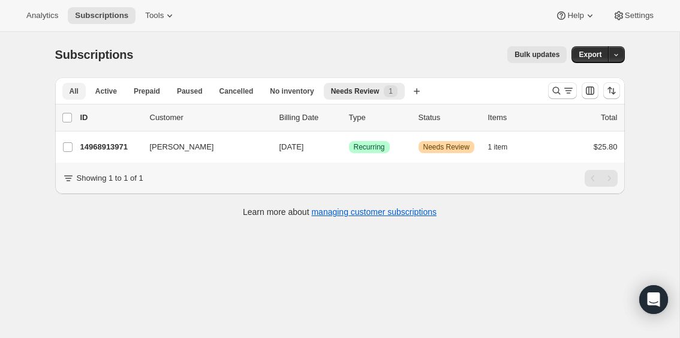
click at [73, 94] on span "All" at bounding box center [74, 91] width 9 height 10
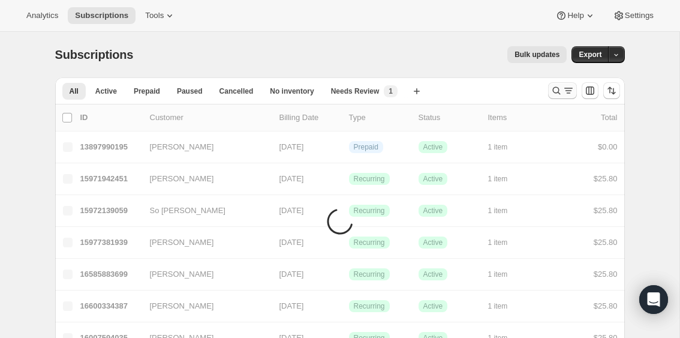
click at [549, 93] on button "Search and filter results" at bounding box center [562, 90] width 29 height 17
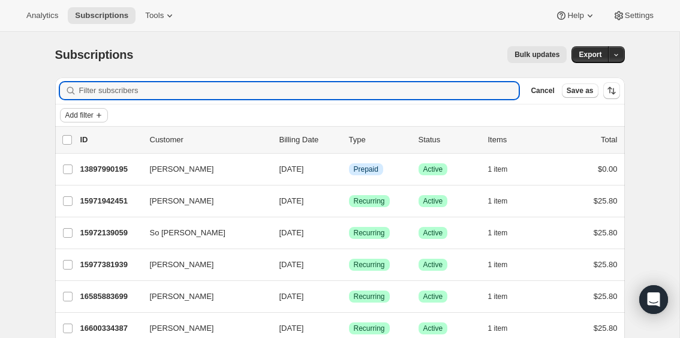
click at [79, 114] on span "Add filter" at bounding box center [79, 115] width 28 height 10
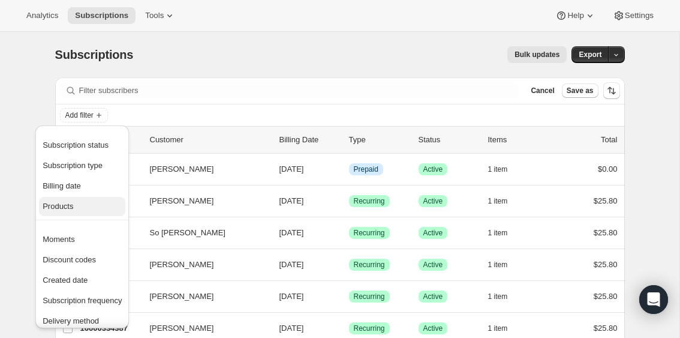
click at [65, 206] on span "Products" at bounding box center [58, 205] width 31 height 9
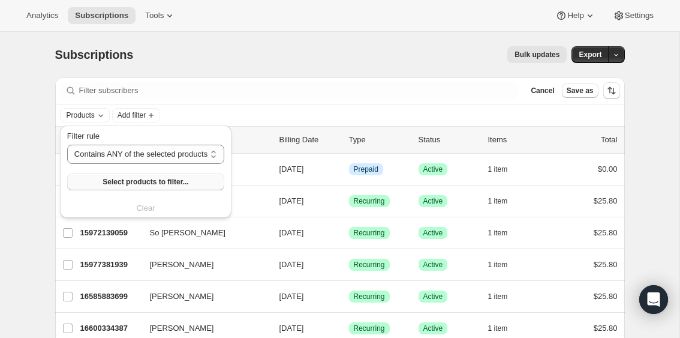
click at [151, 179] on span "Select products to filter..." at bounding box center [146, 182] width 86 height 10
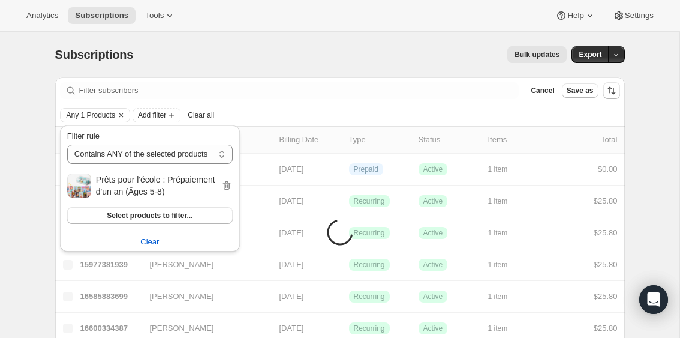
click at [299, 58] on div "Bulk updates" at bounding box center [357, 54] width 419 height 17
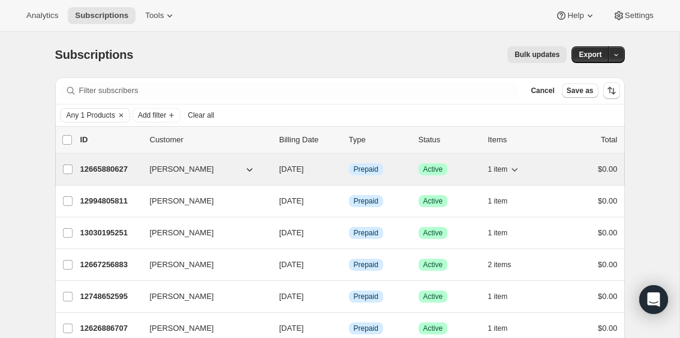
click at [107, 169] on p "12665880627" at bounding box center [110, 169] width 60 height 12
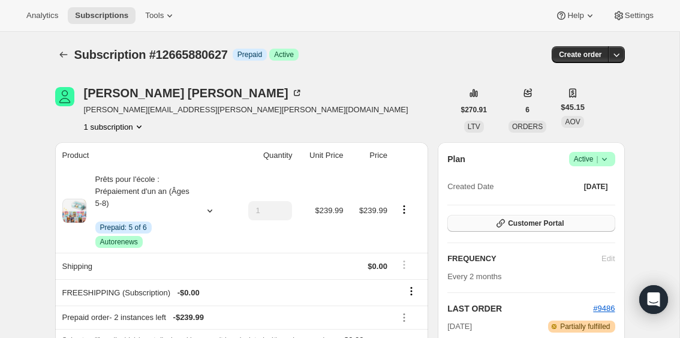
click at [498, 223] on icon "button" at bounding box center [501, 223] width 12 height 12
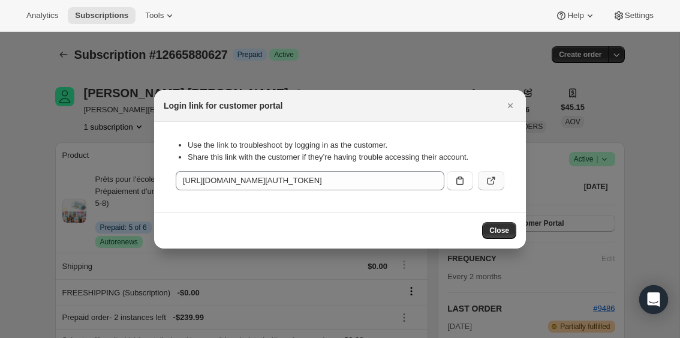
click at [489, 182] on icon ":rln:" at bounding box center [491, 180] width 12 height 12
